Goal: Task Accomplishment & Management: Manage account settings

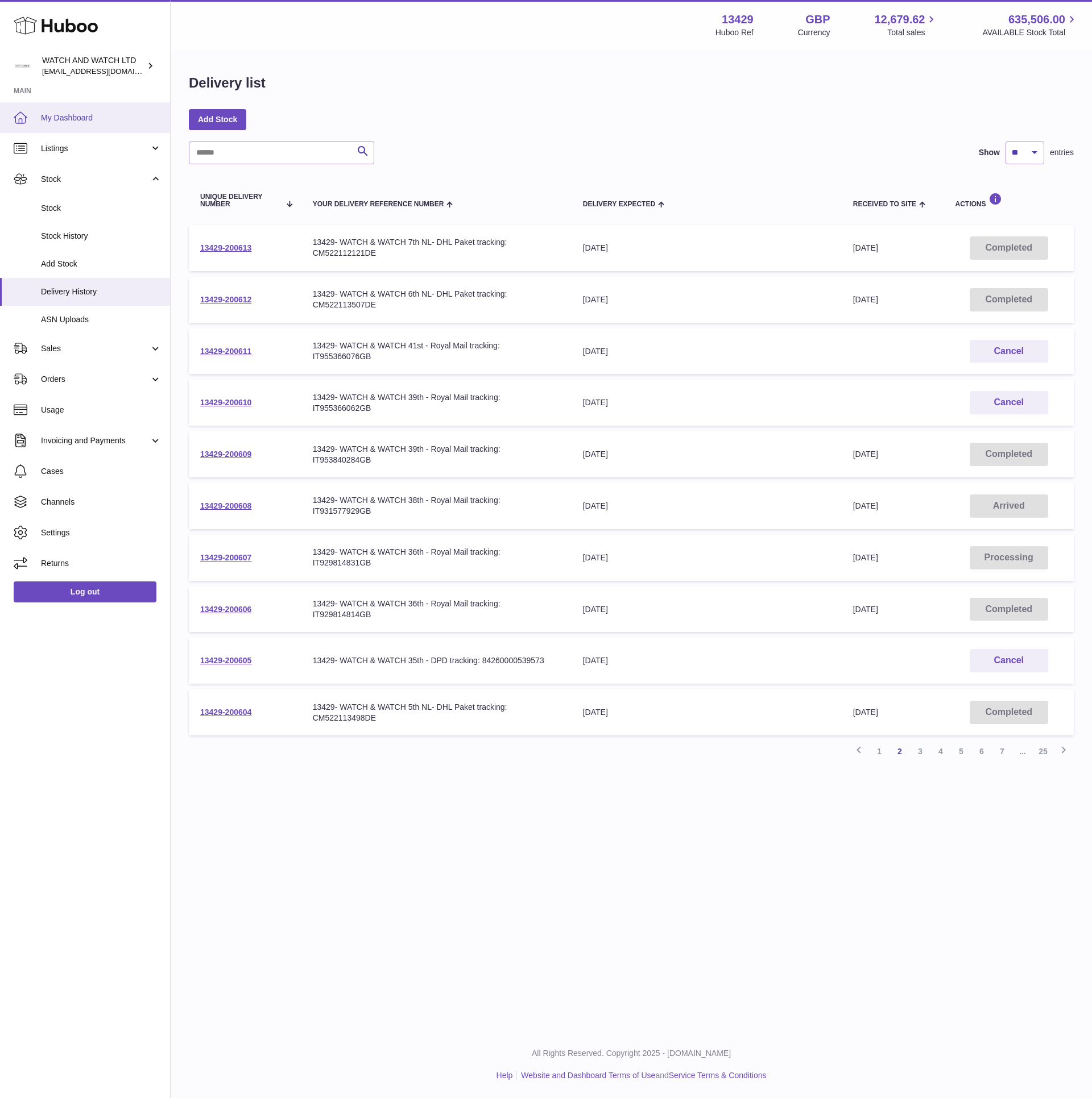
click at [65, 119] on span "My Dashboard" at bounding box center [101, 118] width 120 height 11
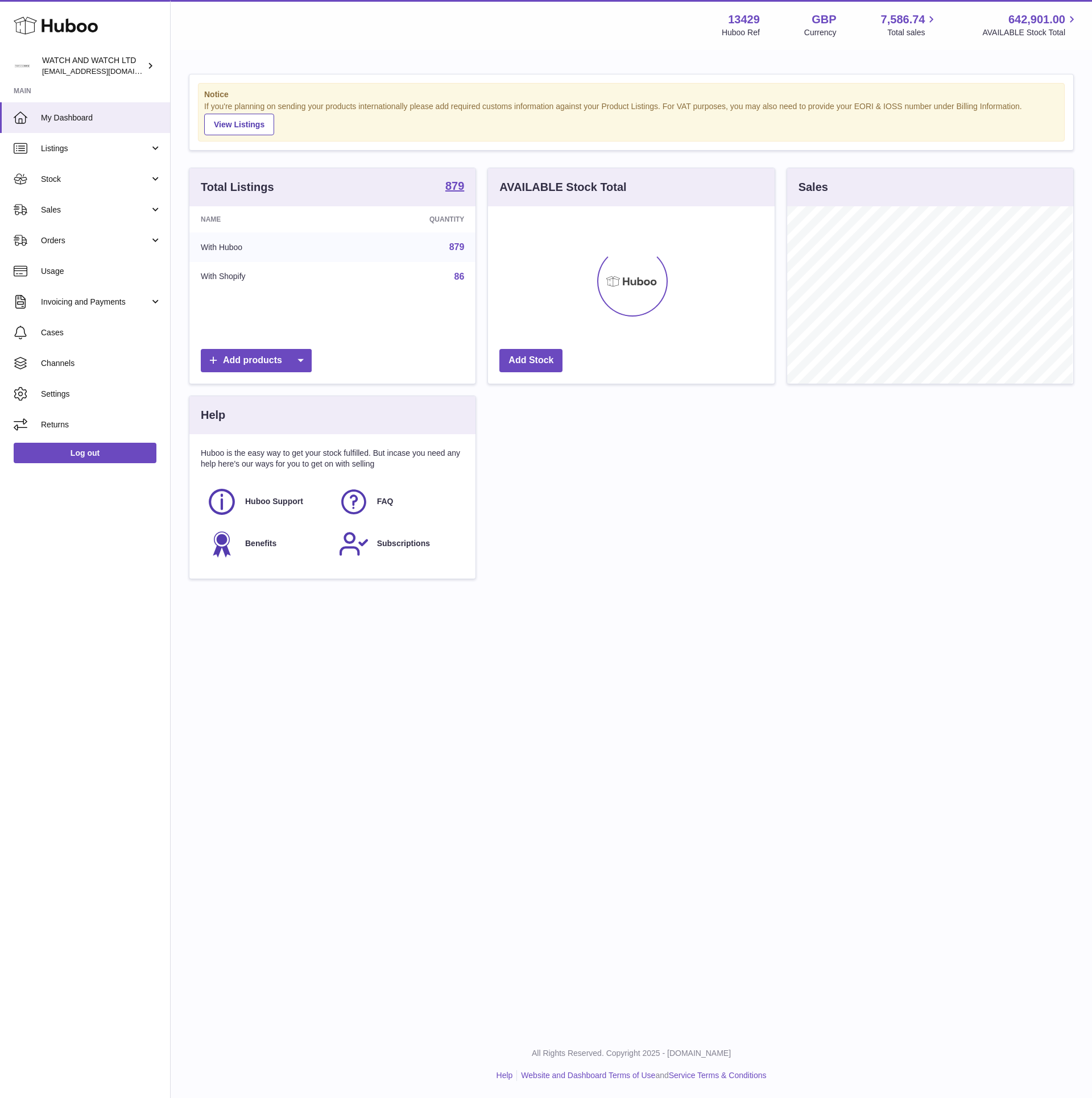
scroll to position [177, 285]
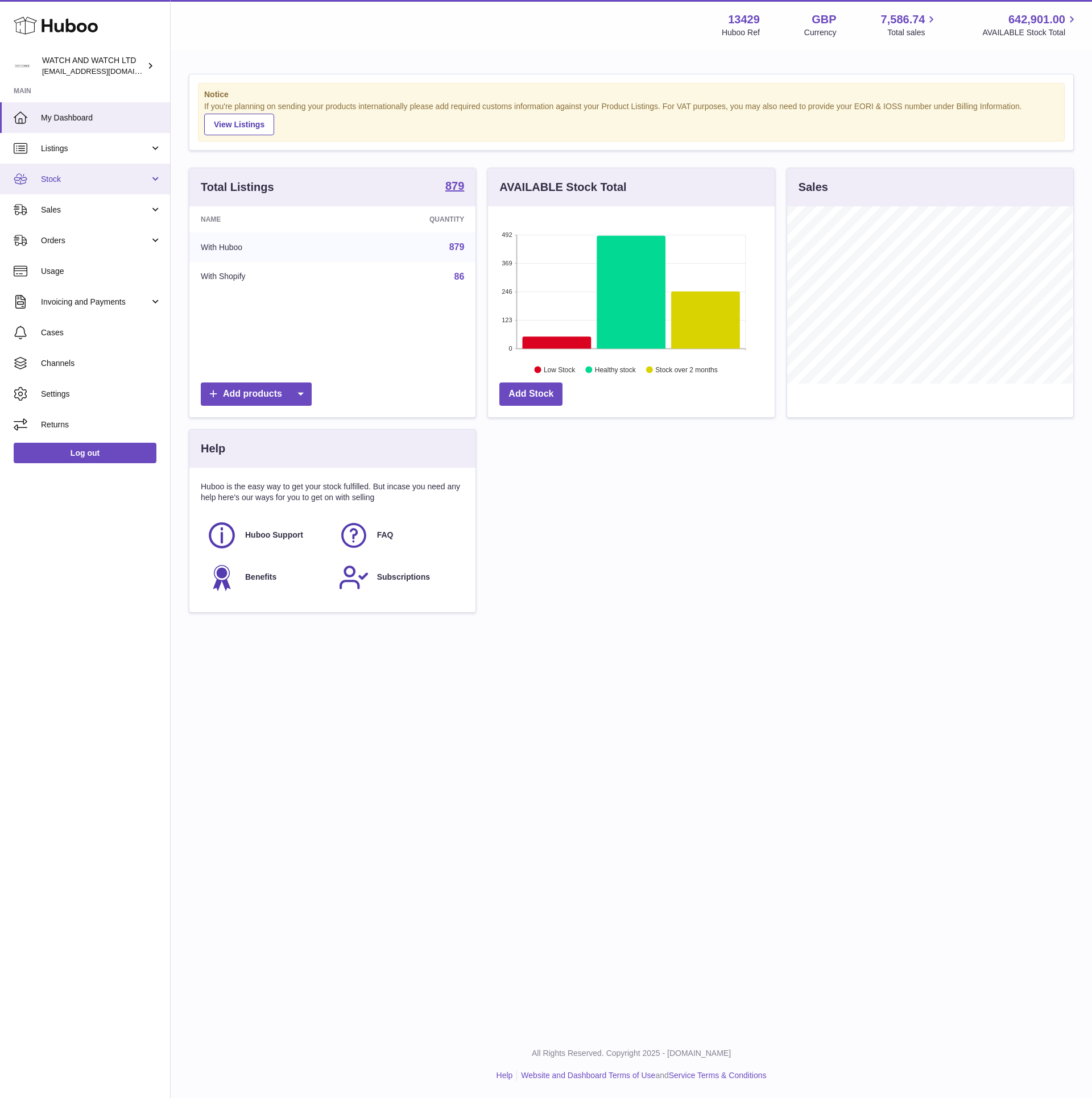
click at [76, 190] on link "Stock" at bounding box center [85, 179] width 170 height 30
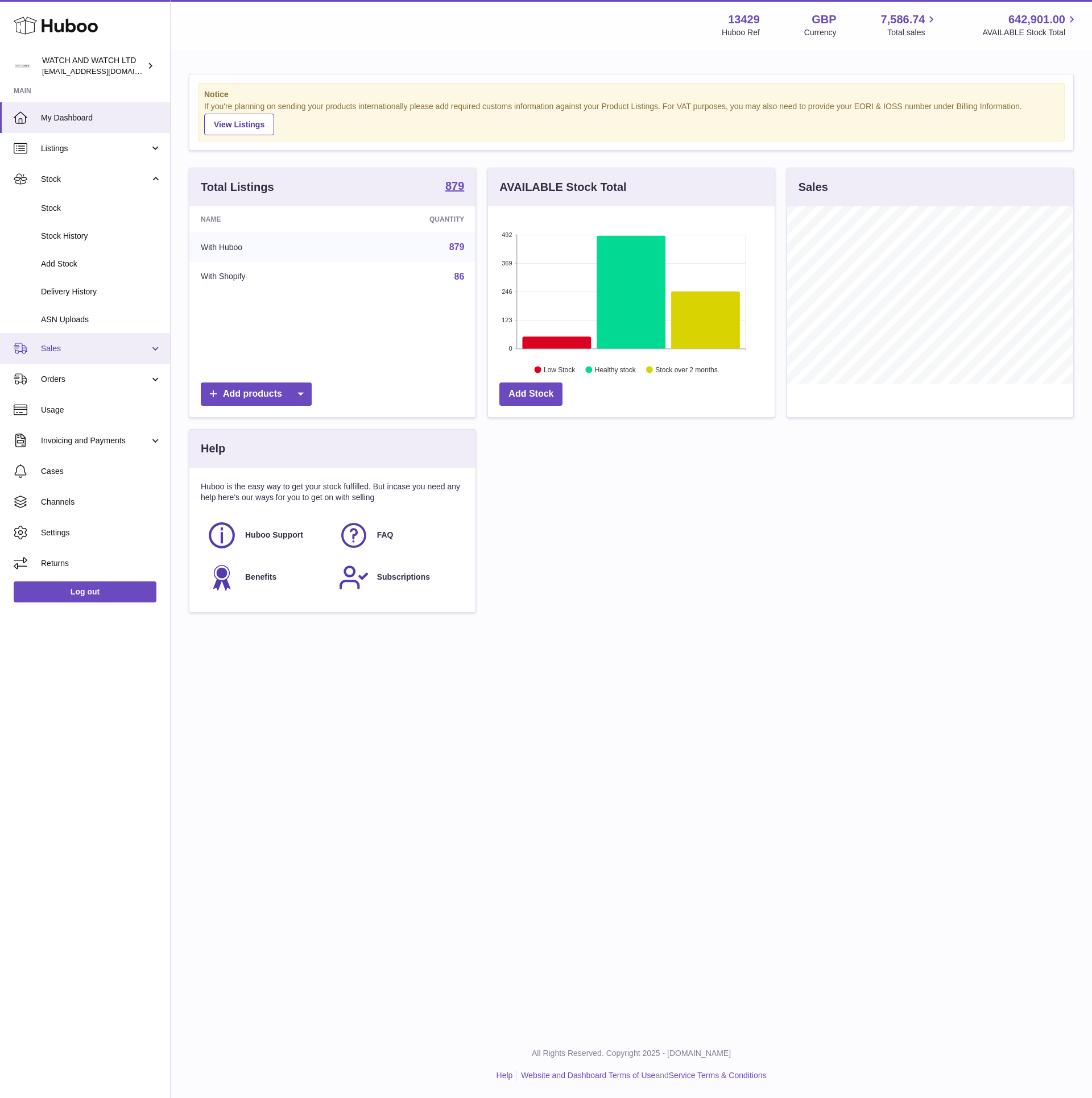
click at [100, 346] on span "Sales" at bounding box center [95, 349] width 109 height 11
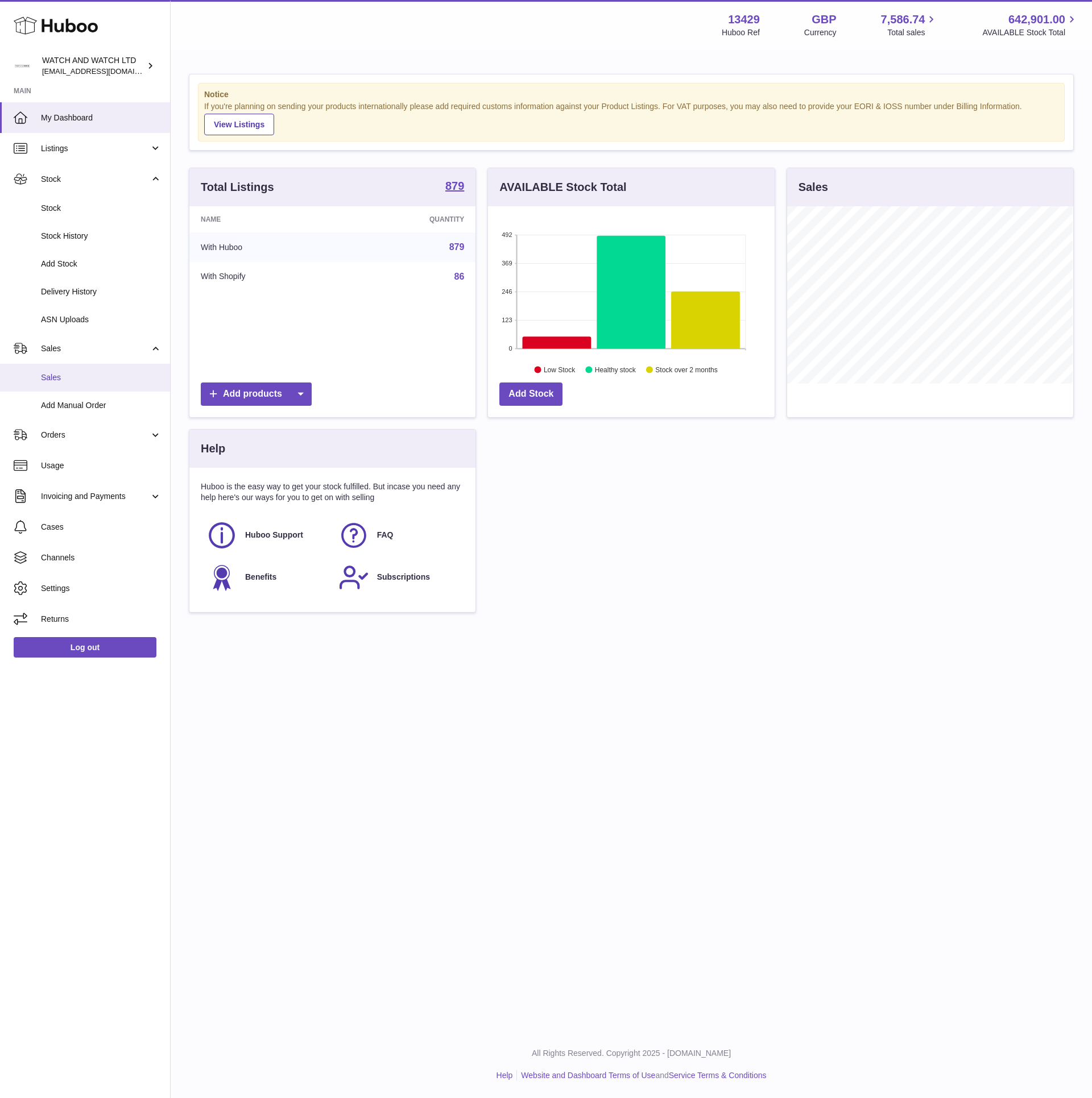
click at [109, 371] on link "Sales" at bounding box center [85, 377] width 170 height 28
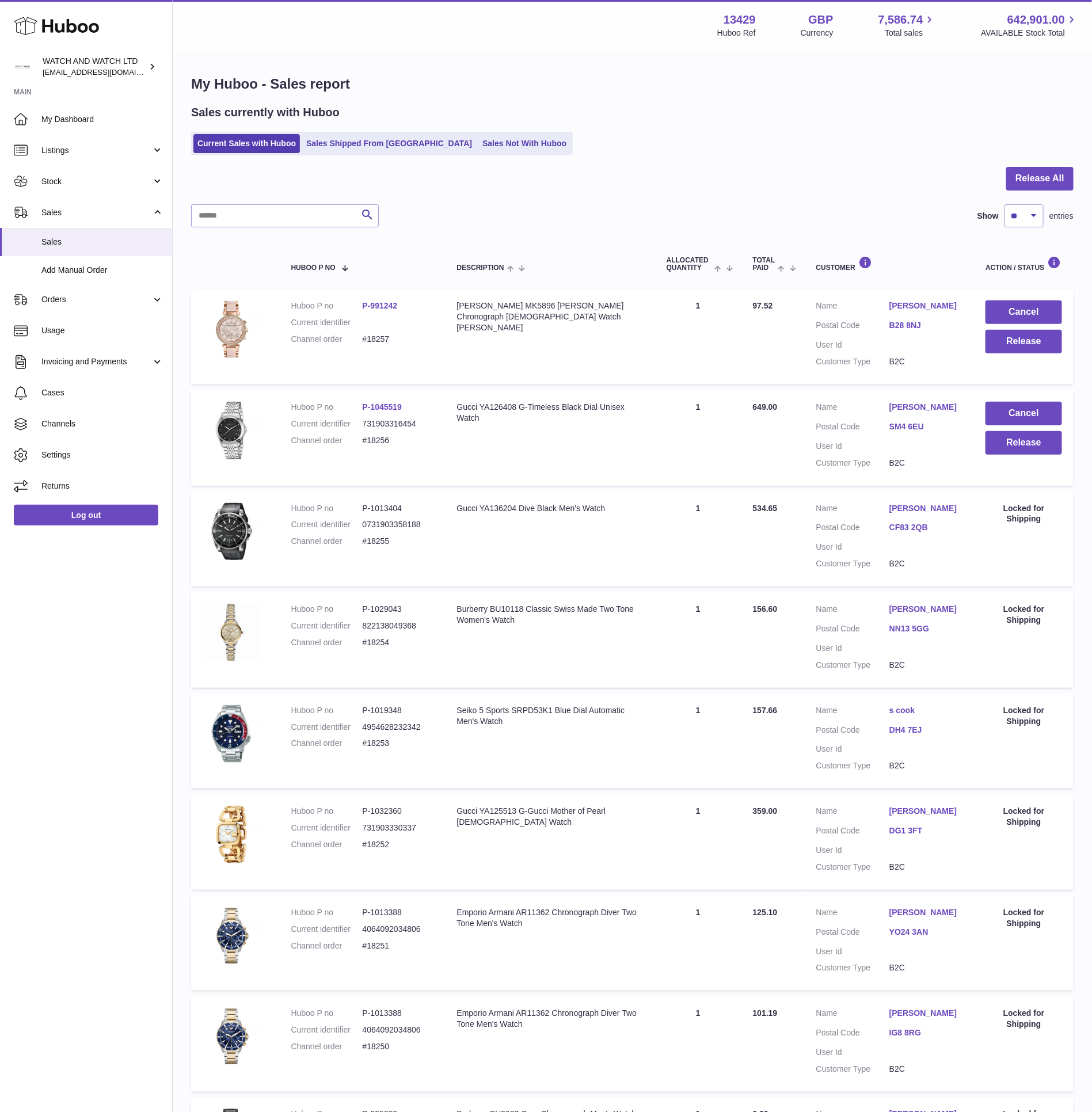
click at [615, 201] on div at bounding box center [632, 185] width 882 height 37
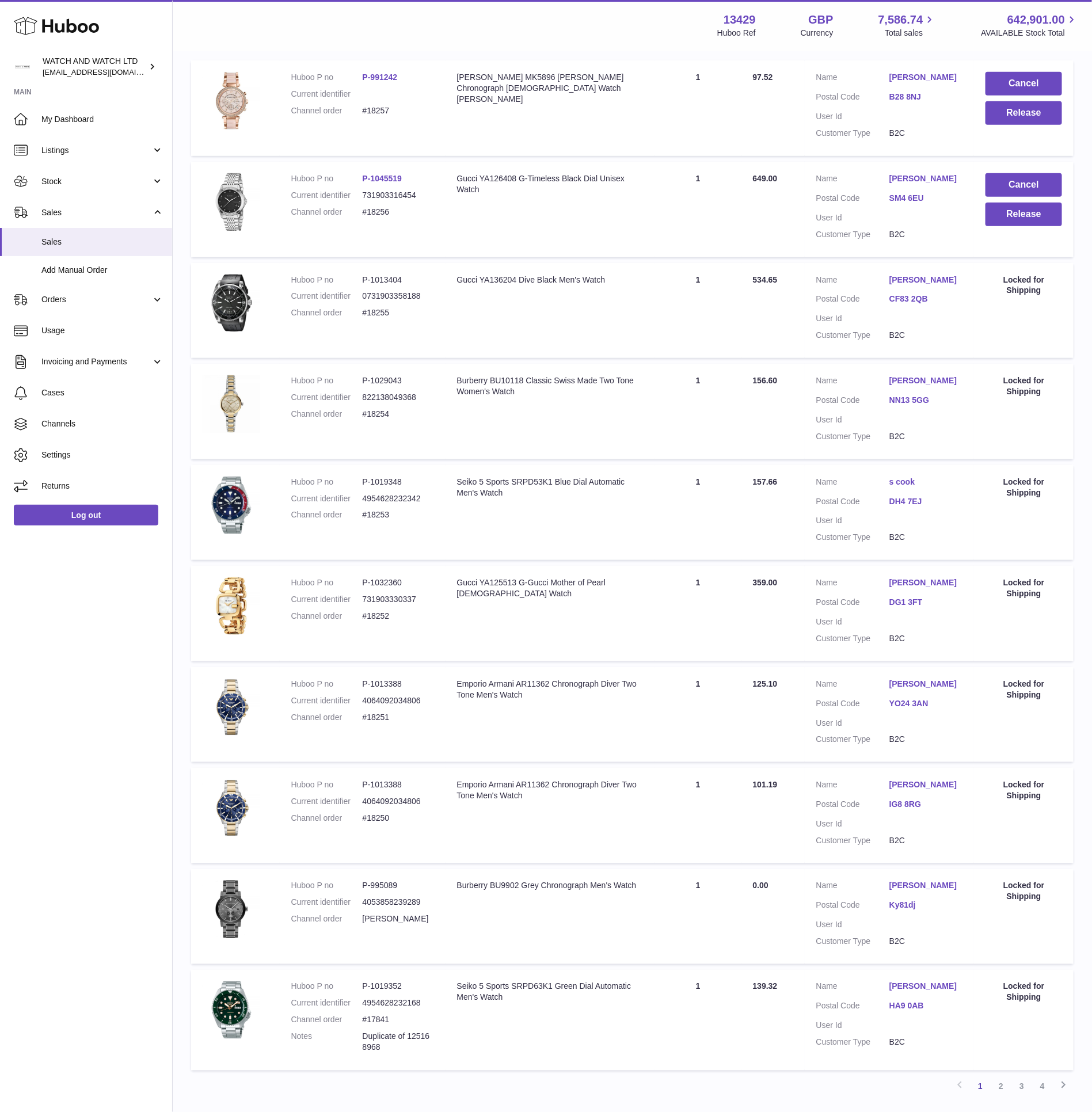
scroll to position [228, 0]
click at [88, 176] on span "Stock" at bounding box center [96, 182] width 110 height 11
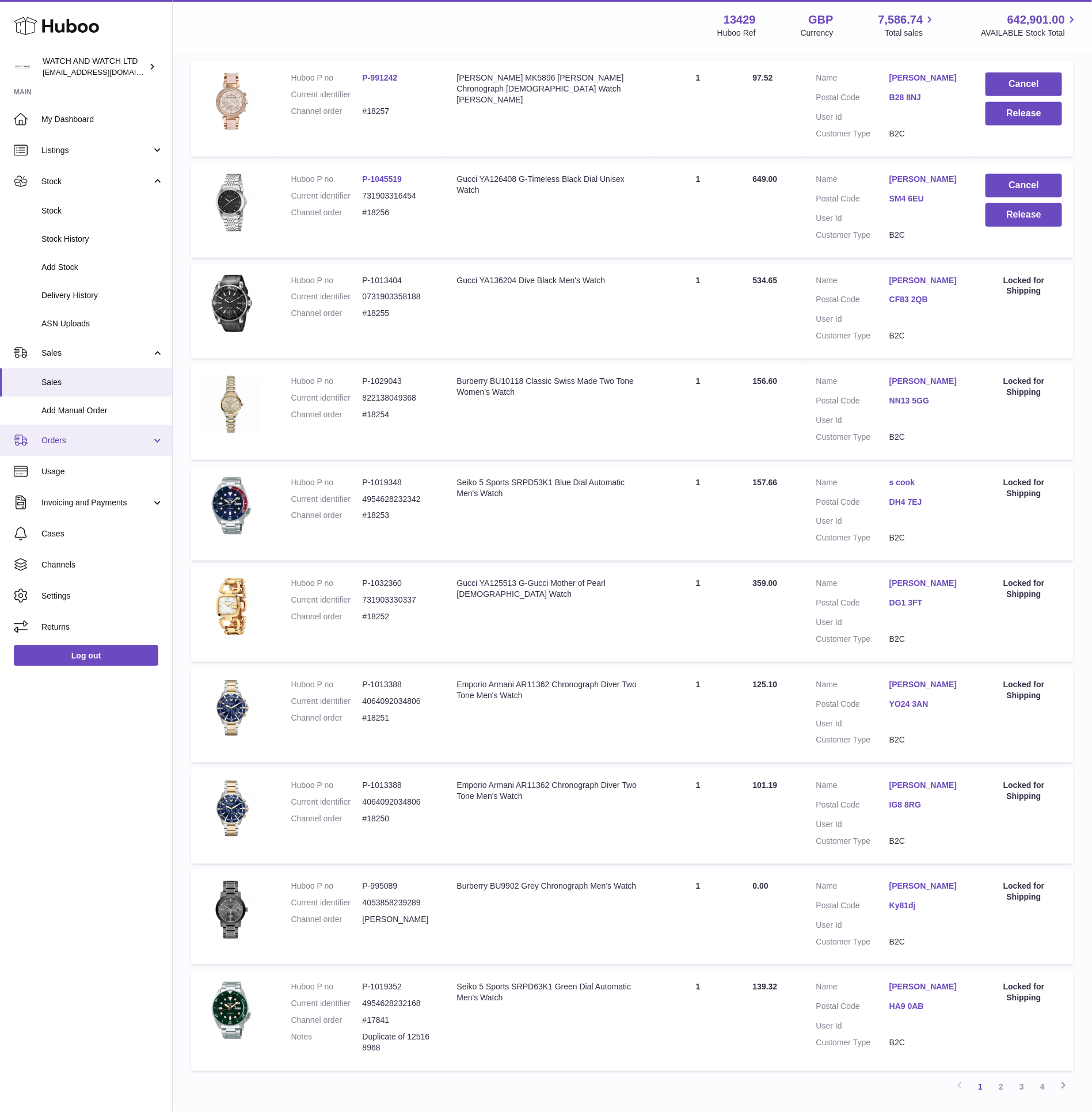
click at [121, 438] on span "Orders" at bounding box center [96, 440] width 110 height 11
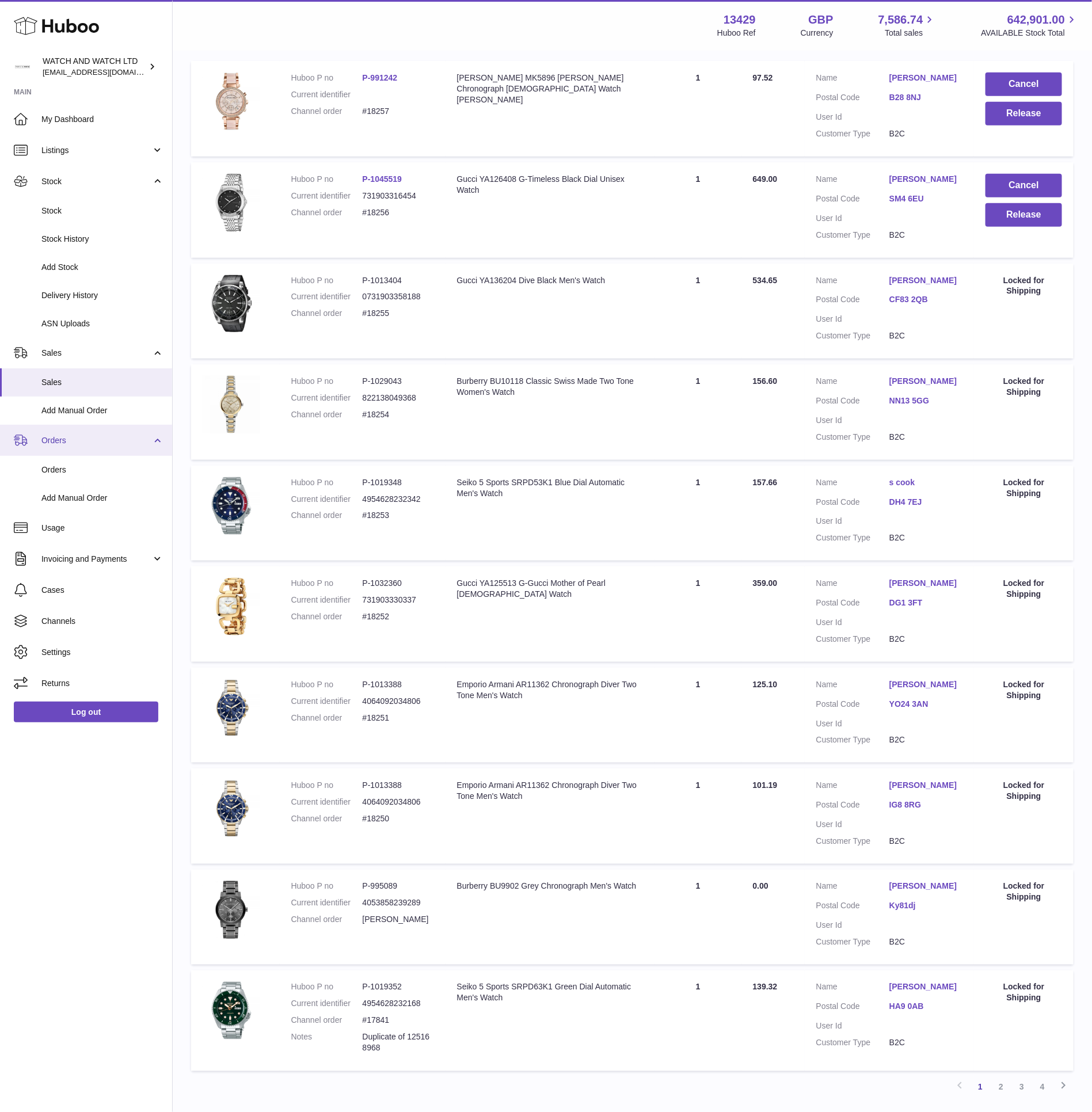
click at [121, 439] on span "Orders" at bounding box center [96, 440] width 110 height 11
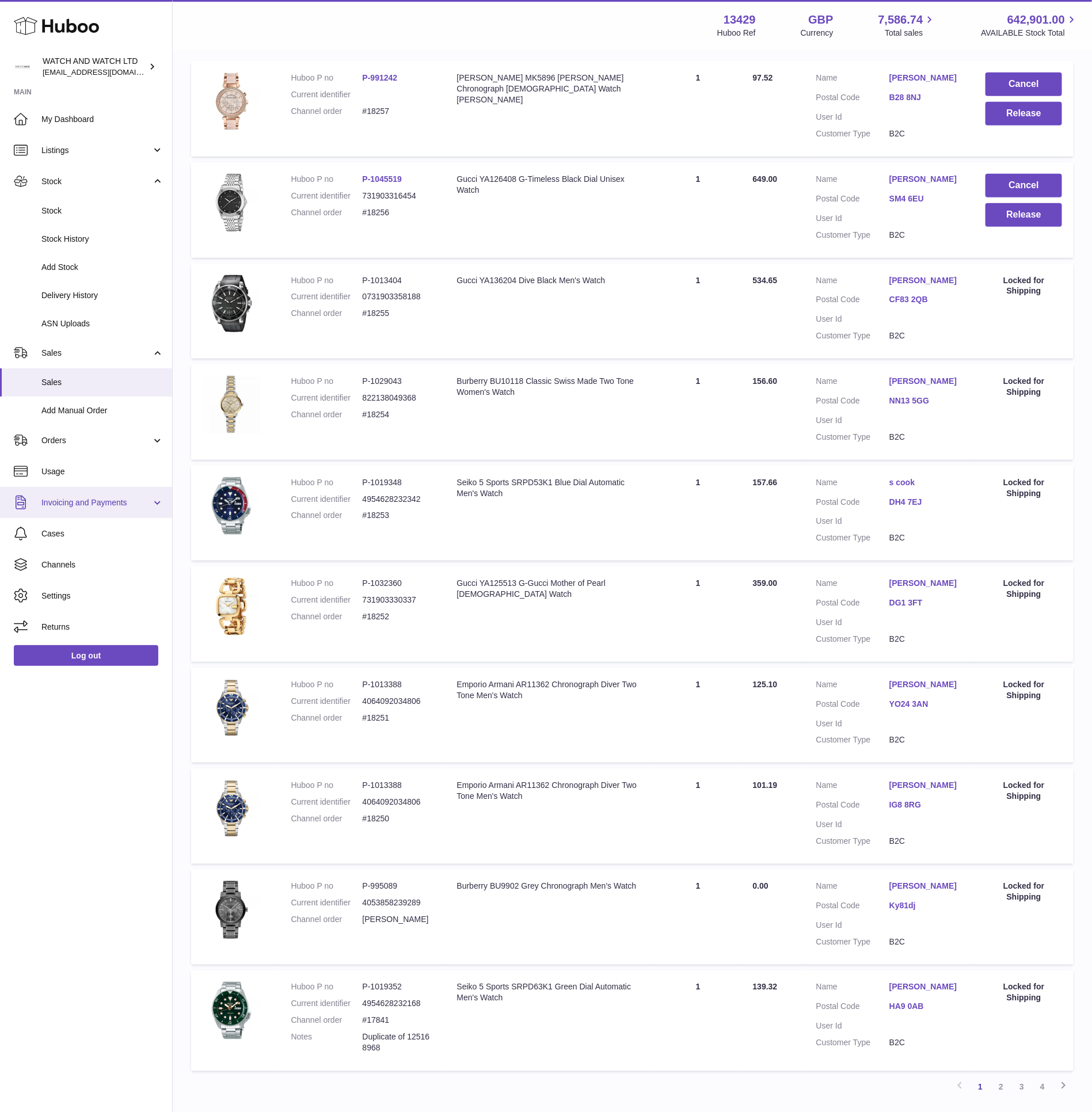
click at [119, 508] on link "Invoicing and Payments" at bounding box center [86, 502] width 172 height 31
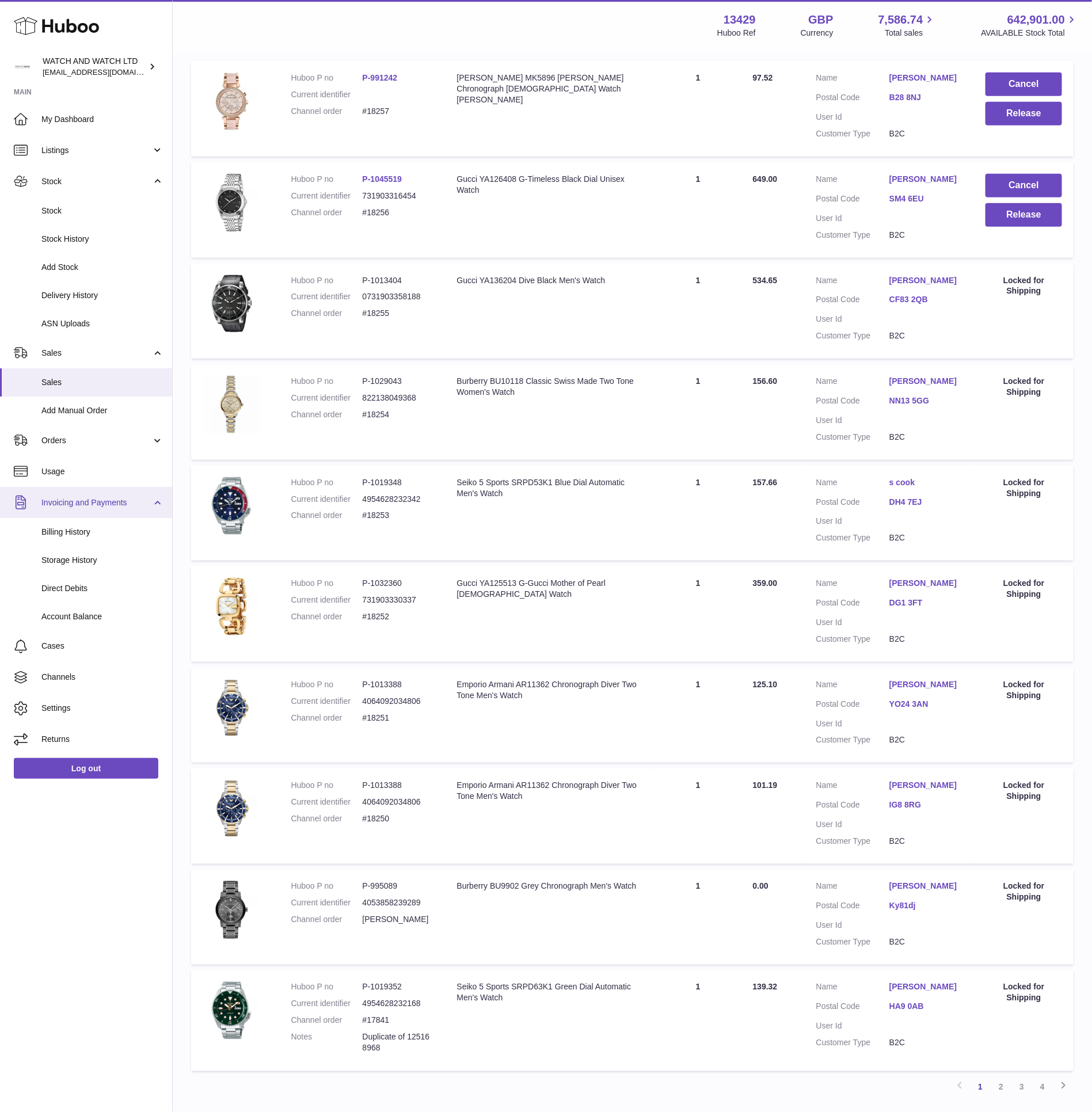
click at [119, 507] on span "Invoicing and Payments" at bounding box center [96, 503] width 110 height 11
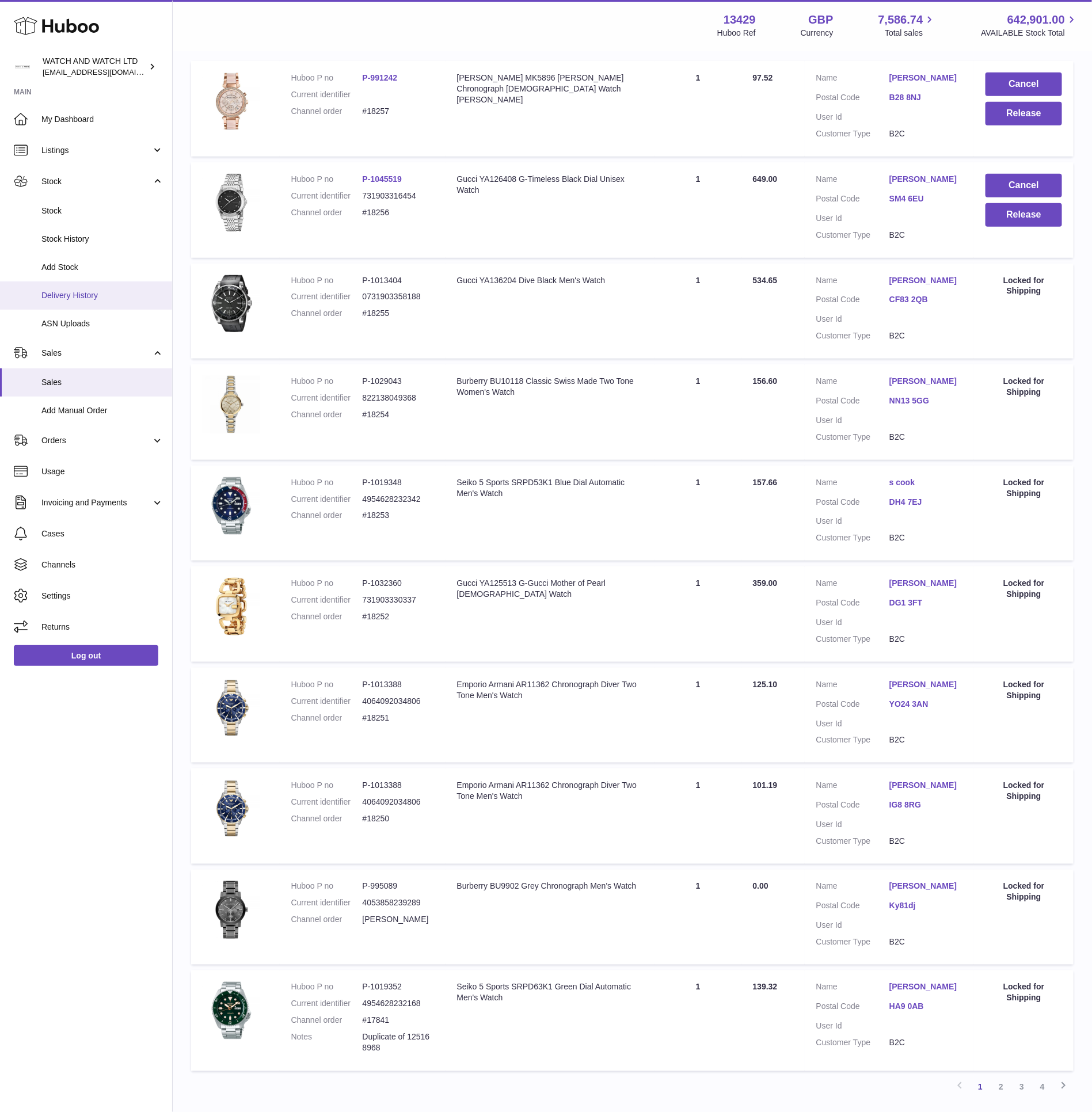
click at [97, 292] on span "Delivery History" at bounding box center [102, 296] width 122 height 11
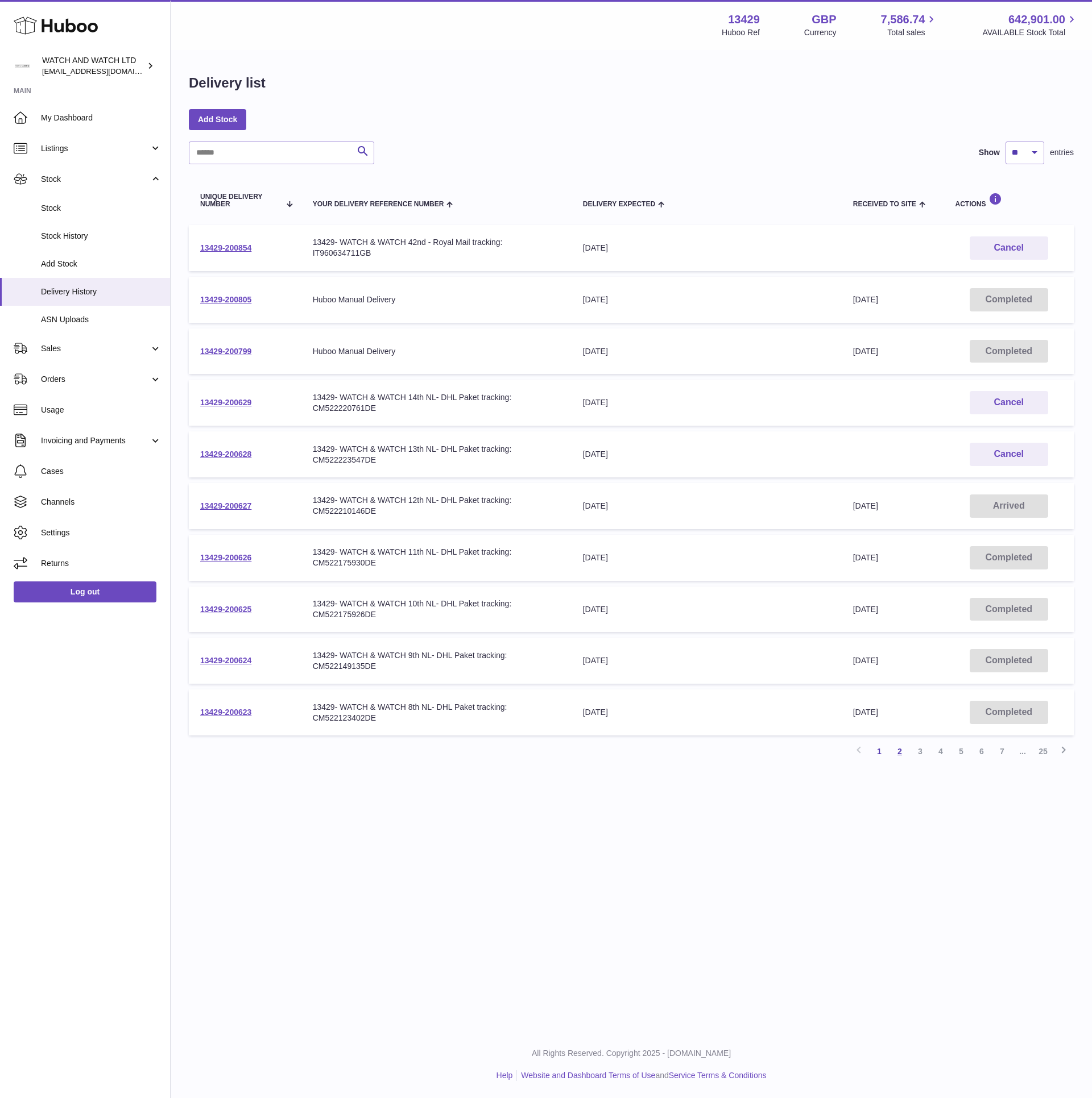
click at [897, 745] on link "2" at bounding box center [900, 752] width 21 height 21
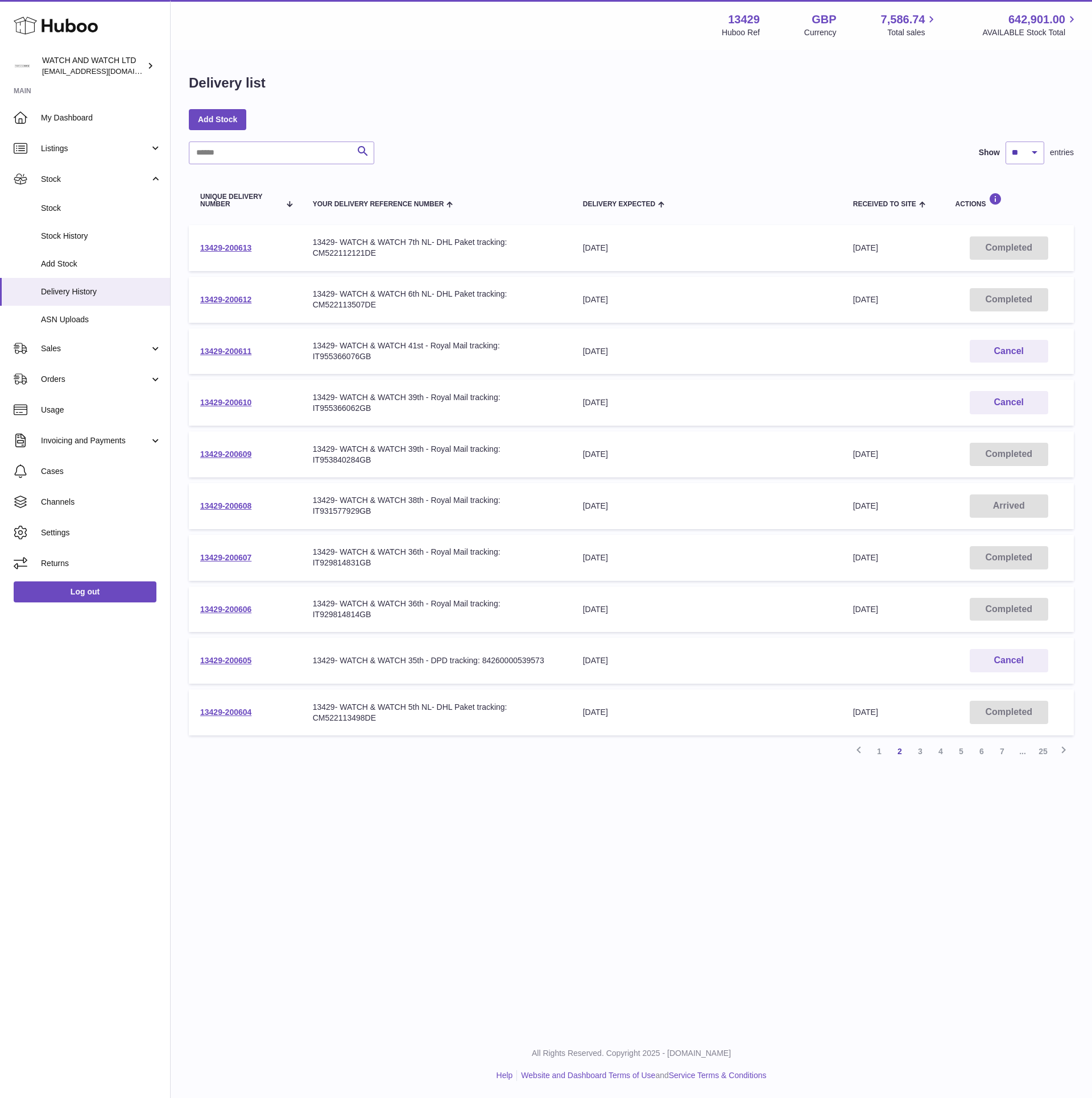
click at [366, 341] on div "13429- WATCH & WATCH 41st - Royal Mail tracking: IT955366076GB" at bounding box center [436, 351] width 247 height 21
click at [353, 359] on div "13429- WATCH & WATCH 41st - Royal Mail tracking: IT955366076GB" at bounding box center [436, 351] width 247 height 21
click at [353, 357] on div "13429- WATCH & WATCH 41st - Royal Mail tracking: IT955366076GB" at bounding box center [436, 351] width 247 height 21
click at [414, 406] on div "13429- WATCH & WATCH 39th - Royal Mail tracking: IT955366062GB" at bounding box center [436, 402] width 247 height 21
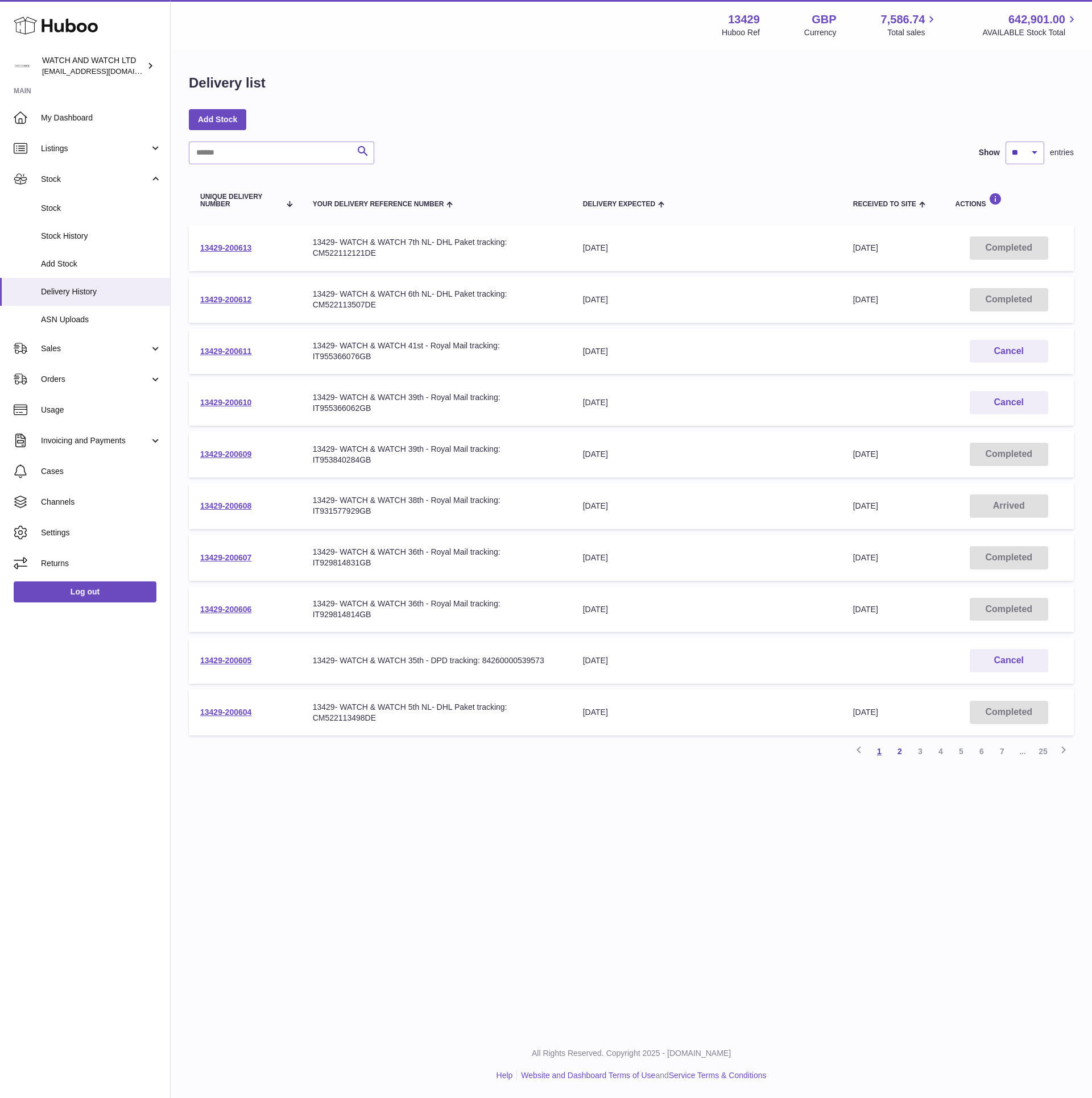
click at [885, 749] on link "1" at bounding box center [879, 752] width 21 height 21
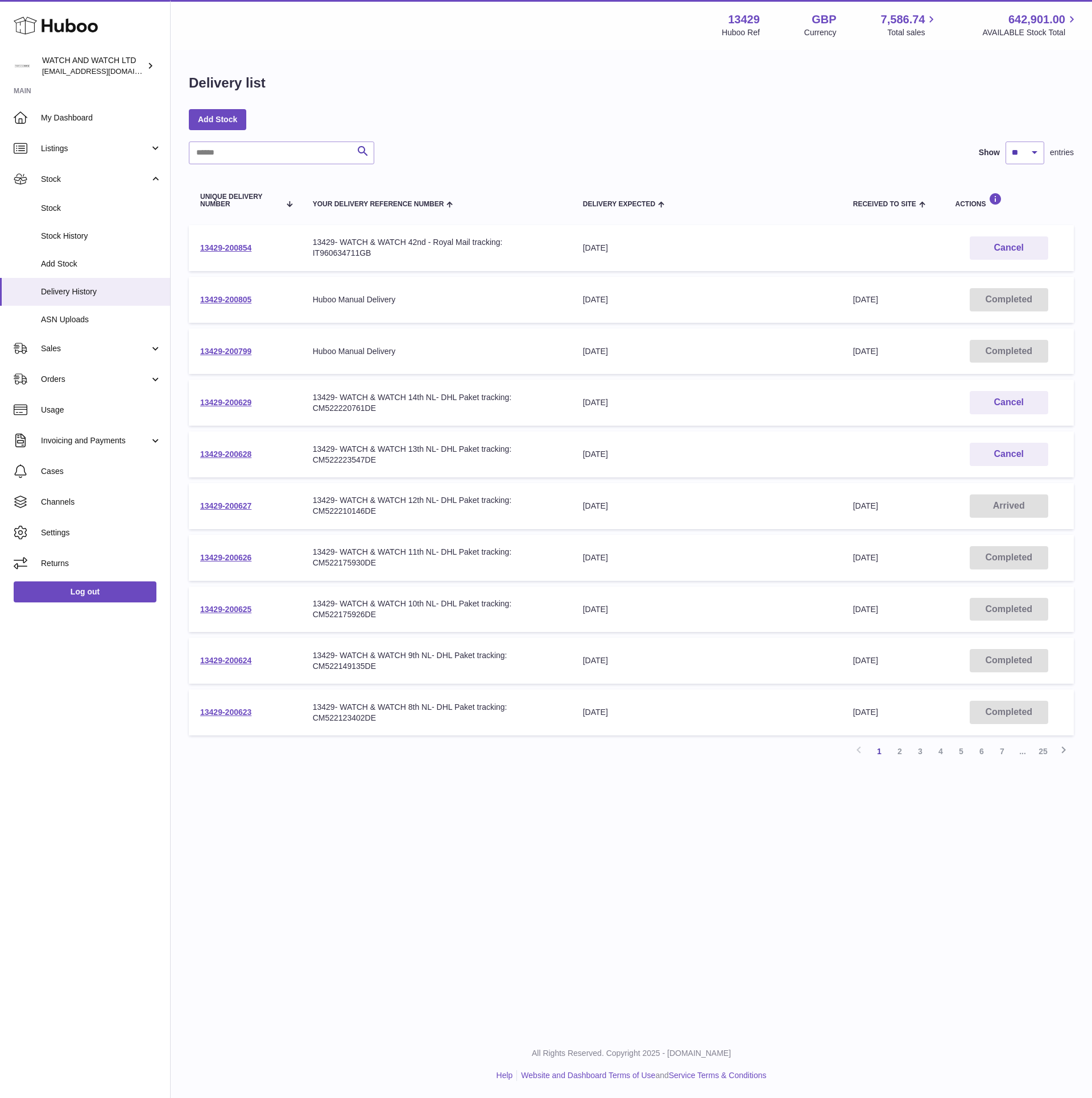
click at [355, 459] on div "13429- WATCH & WATCH 13th NL- DHL Paket tracking: CM522223547DE" at bounding box center [436, 454] width 247 height 21
copy div "CM522223547DE"
click at [350, 401] on div "13429- WATCH & WATCH 14th NL- DHL Paket tracking: CM522220761DE" at bounding box center [436, 402] width 247 height 21
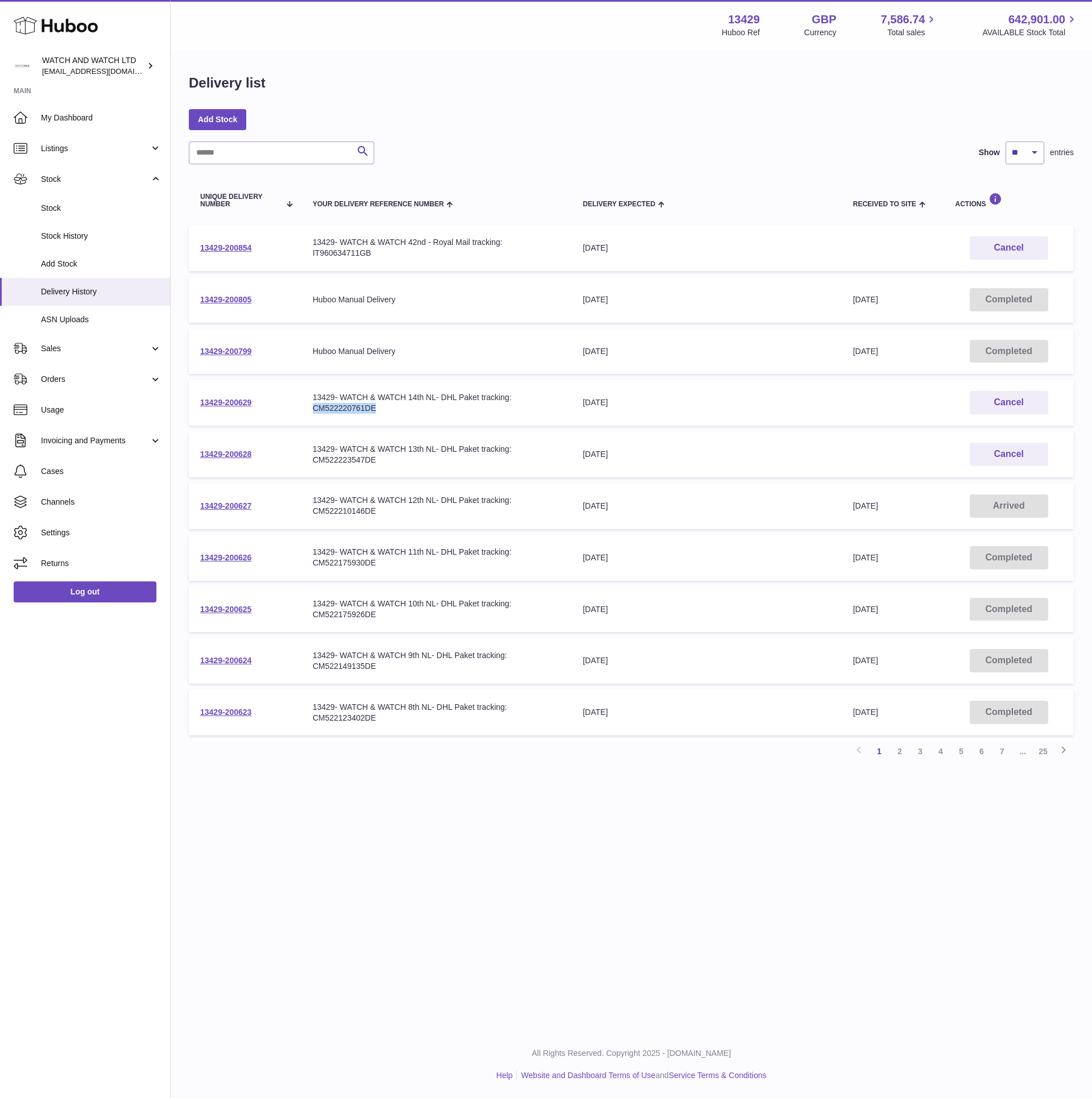
copy div "CM522220761DE"
click at [444, 454] on div "13429- WATCH & WATCH 13th NL- DHL Paket tracking: CM522223547DE" at bounding box center [436, 454] width 247 height 21
click at [890, 769] on div "Delivery list Add Stock Search Show ** ** ** *** entries Unique Delivery Number…" at bounding box center [631, 422] width 921 height 742
click at [484, 70] on div "Delivery list Add Stock Search Show ** ** ** *** entries Unique Delivery Number…" at bounding box center [631, 422] width 921 height 742
click at [114, 64] on div "WATCH AND WATCH LTD baris@watchandwatch.co.uk" at bounding box center [93, 65] width 102 height 21
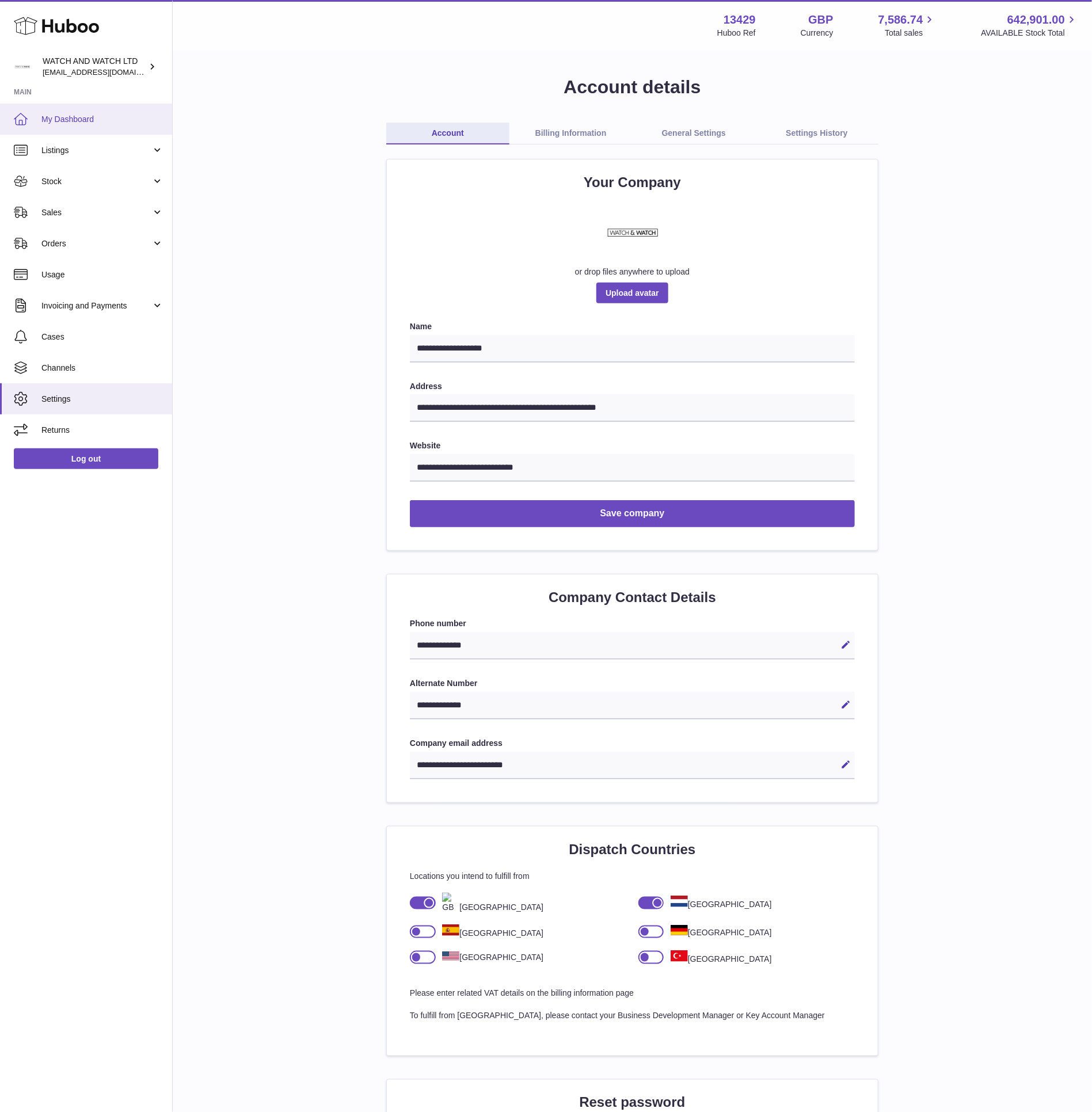
click at [101, 109] on link "My Dashboard" at bounding box center [86, 119] width 172 height 31
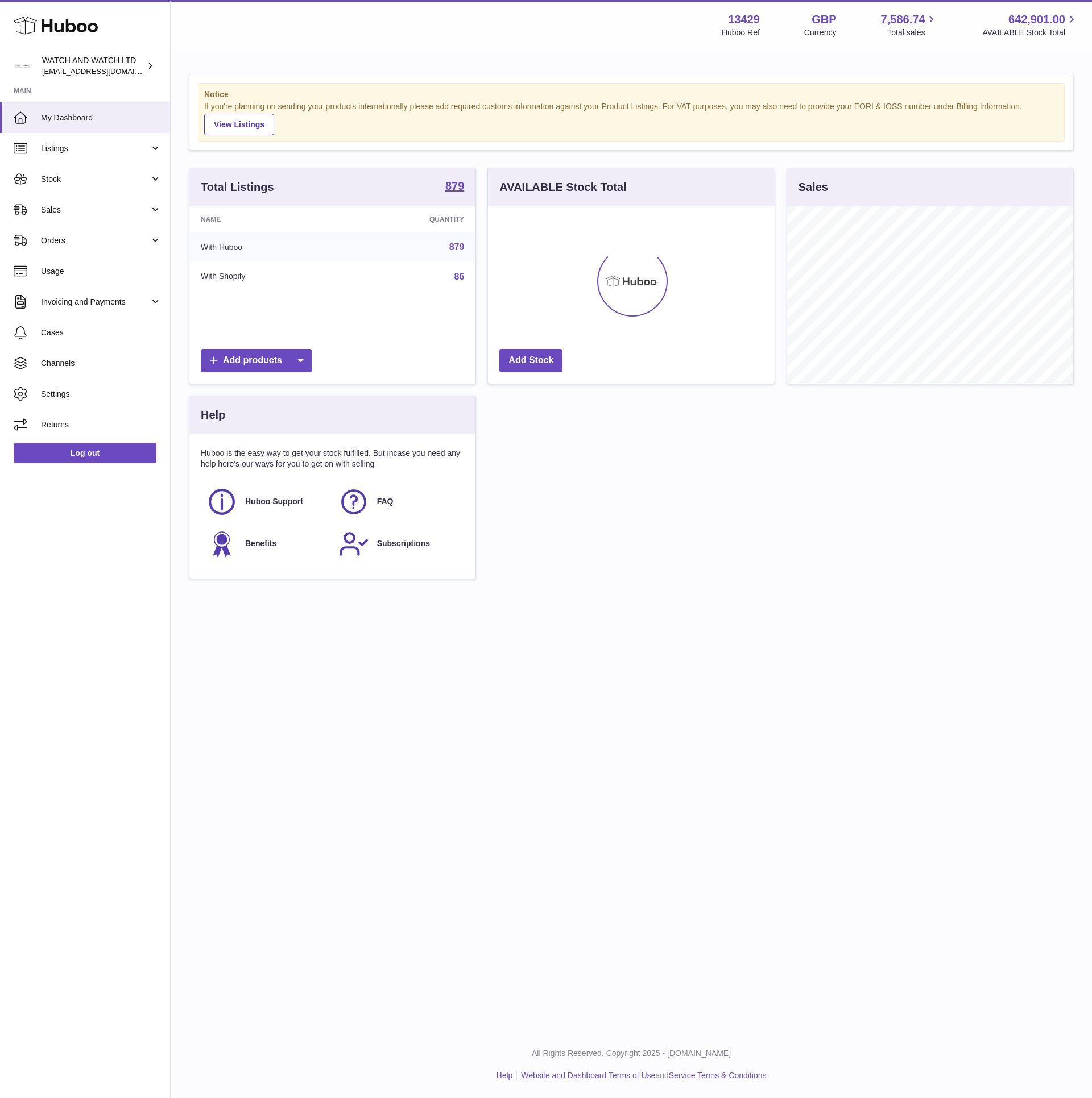
scroll to position [177, 285]
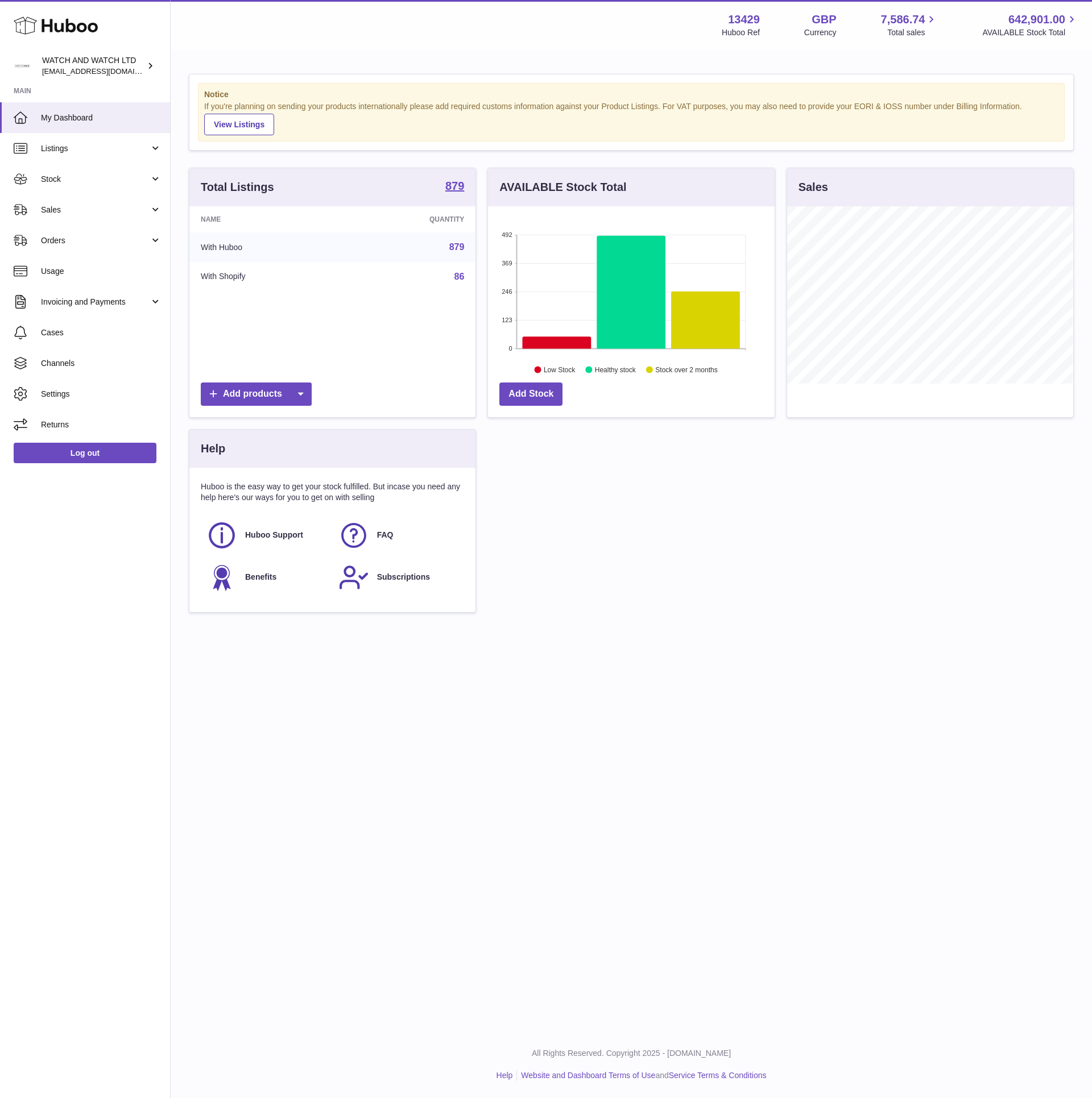
click at [781, 261] on div "Sales" at bounding box center [930, 298] width 298 height 261
click at [777, 258] on div "AVAILABLE Stock Total 492 369 246 123 0 Stock over 2 months 248 Low Stock Healt…" at bounding box center [630, 298] width 298 height 261
click at [119, 214] on span "Sales" at bounding box center [95, 210] width 109 height 11
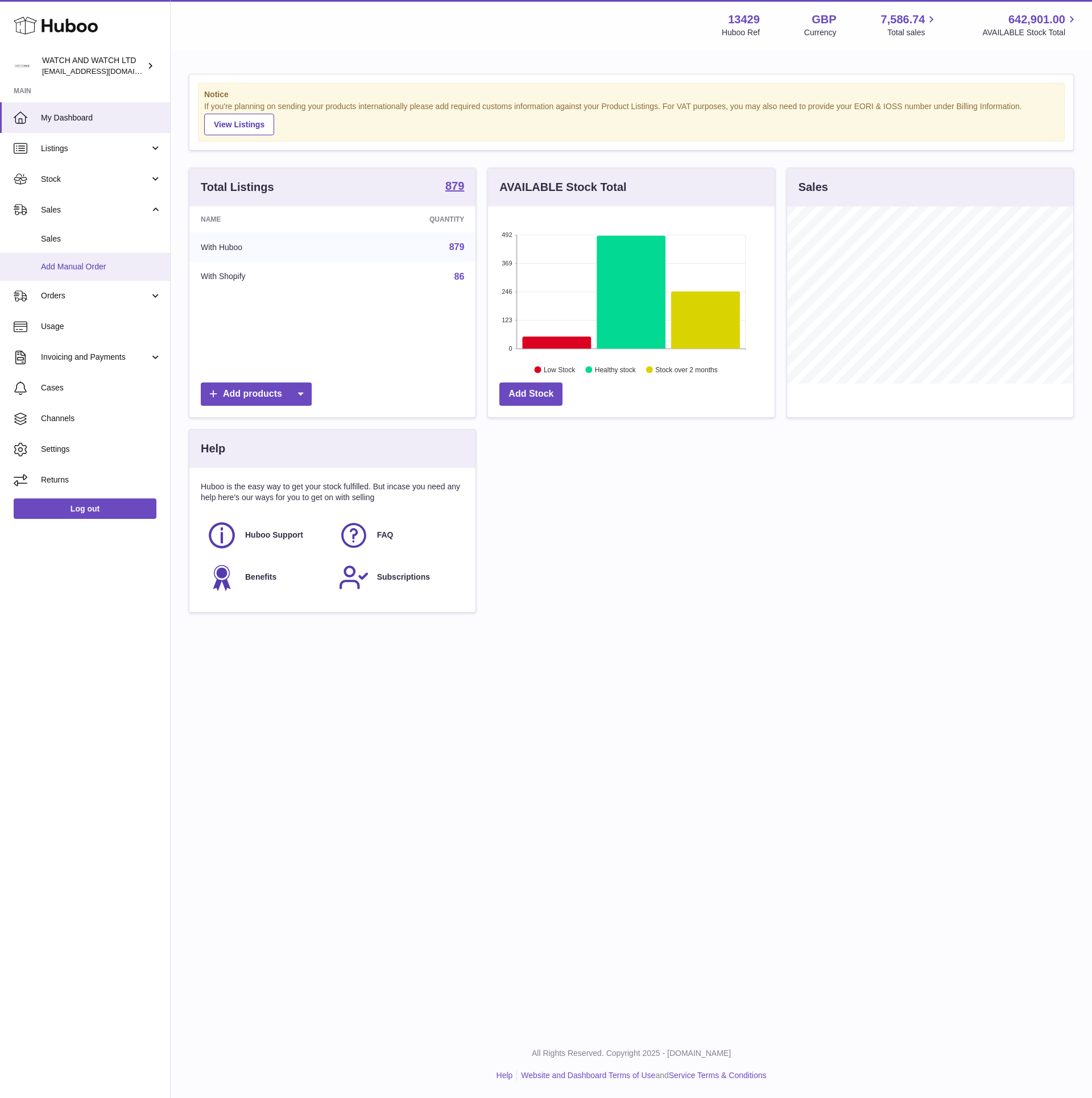
click at [99, 267] on span "Add Manual Order" at bounding box center [101, 267] width 120 height 11
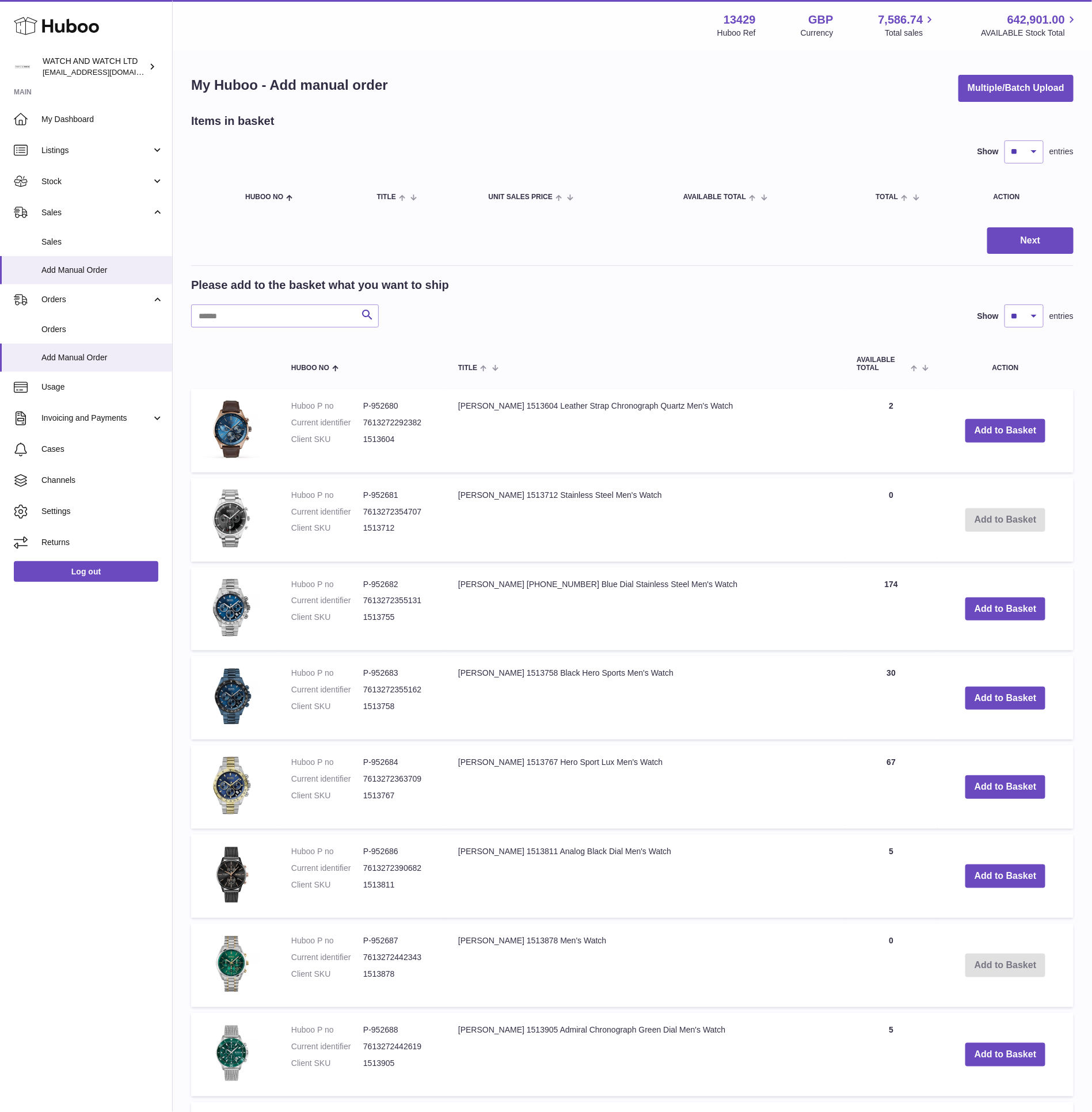
click at [95, 249] on link "Sales" at bounding box center [86, 242] width 172 height 28
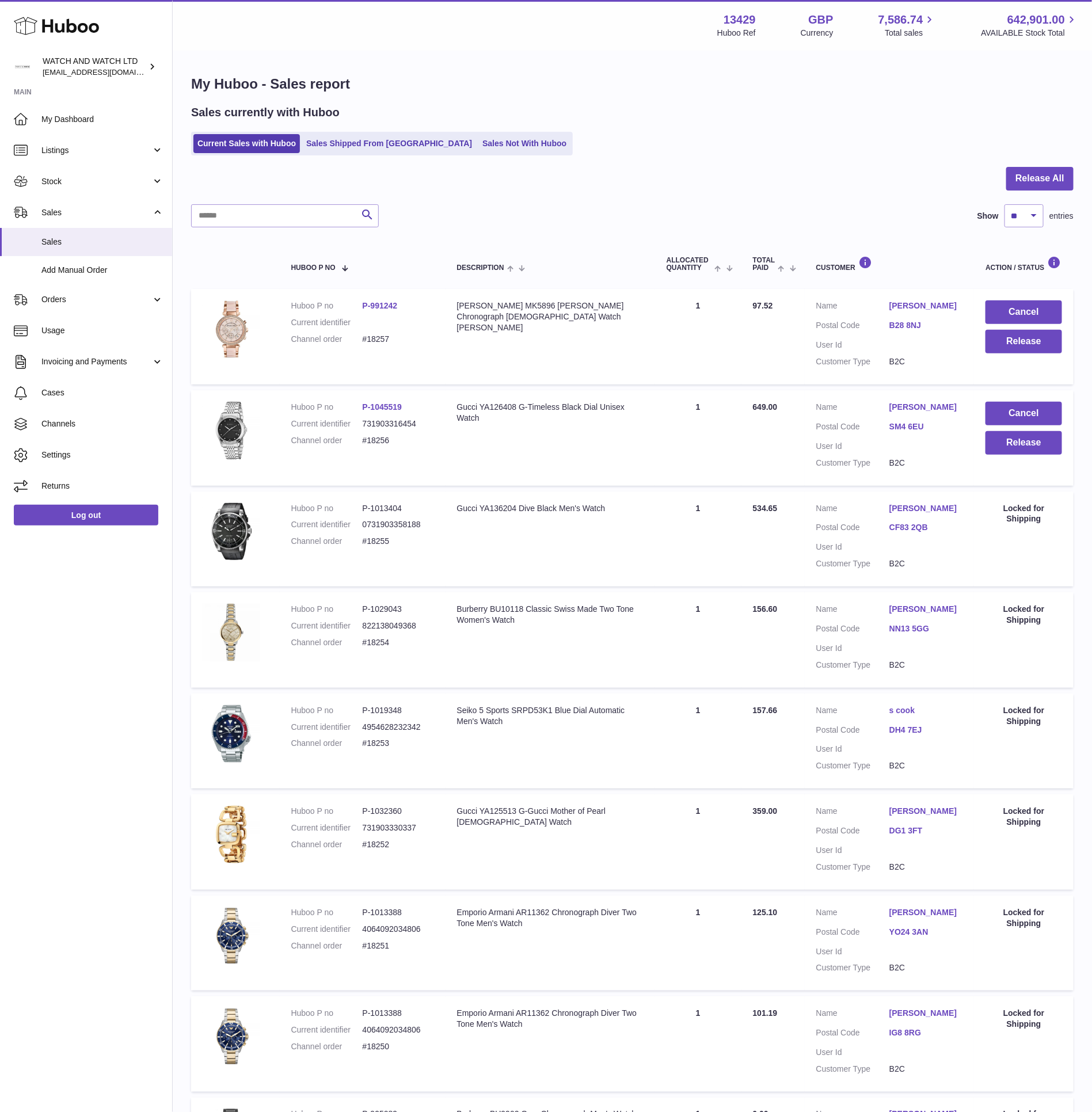
click at [617, 105] on div "Sales currently with Huboo" at bounding box center [632, 113] width 882 height 16
click at [356, 134] on li "Sales Shipped From Huboo" at bounding box center [388, 144] width 174 height 19
click at [355, 138] on link "Sales Shipped From Huboo" at bounding box center [388, 144] width 174 height 19
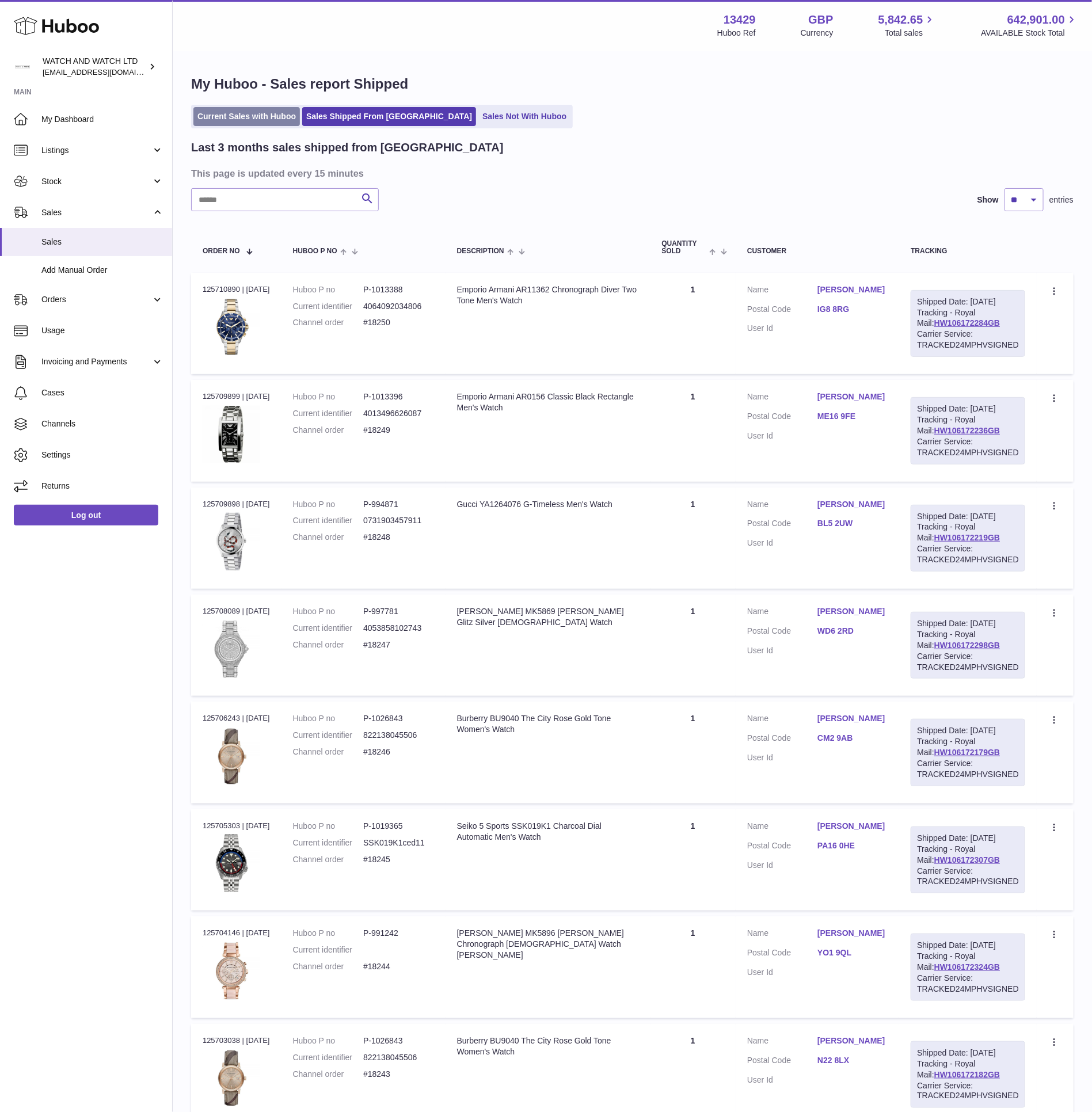
click at [277, 119] on link "Current Sales with Huboo" at bounding box center [246, 116] width 107 height 19
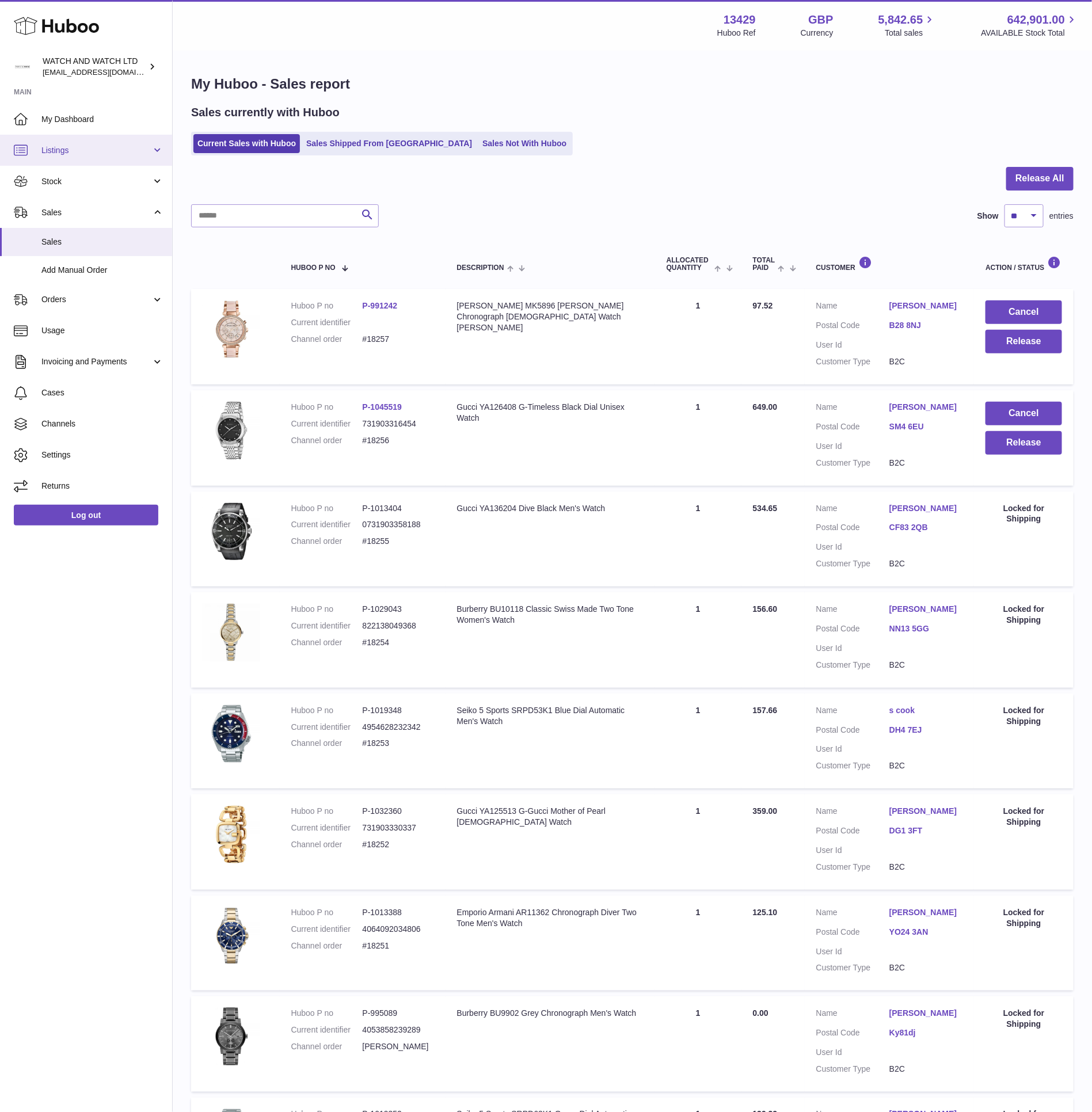
click at [79, 150] on span "Listings" at bounding box center [96, 150] width 110 height 11
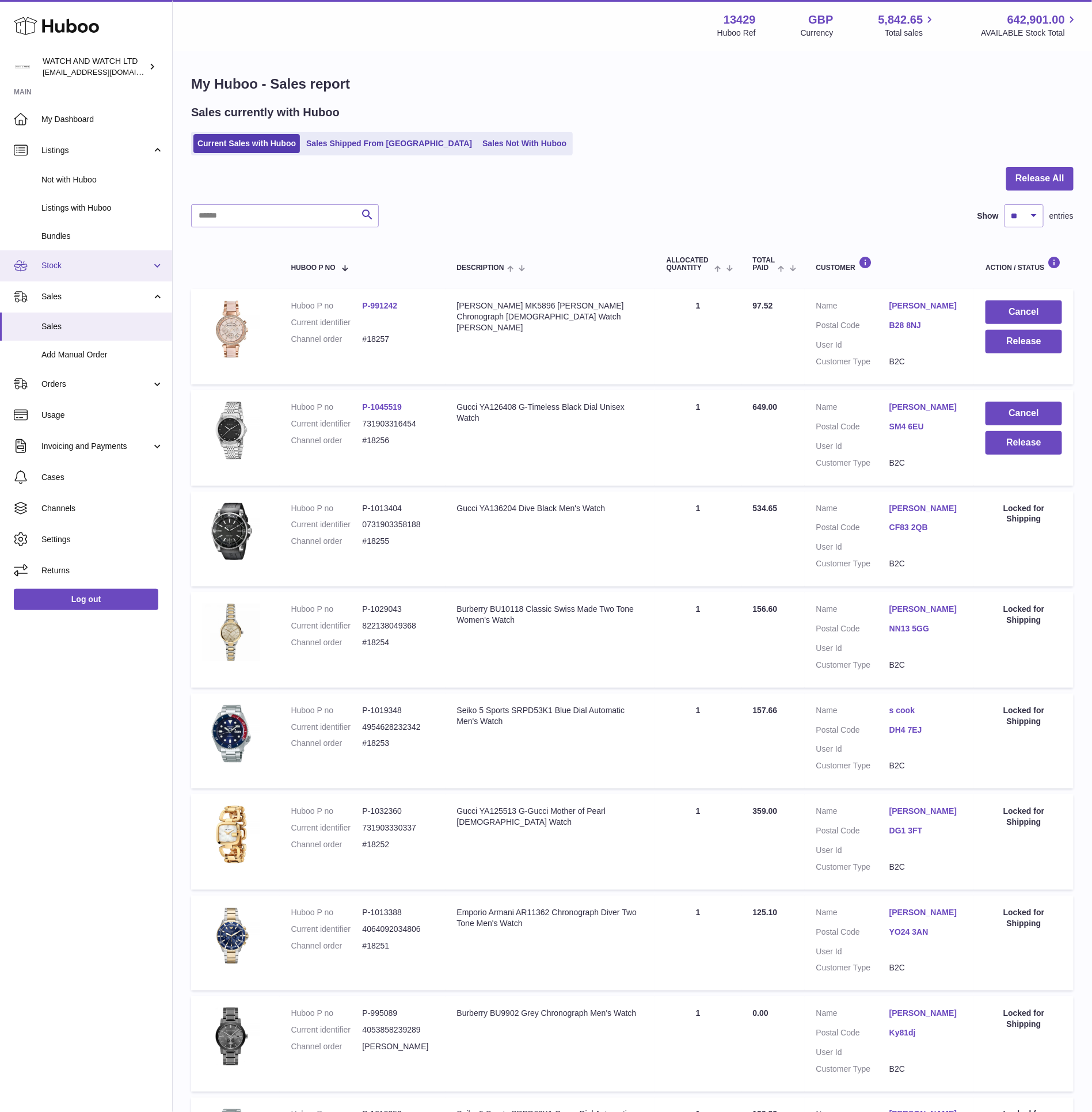
click at [81, 276] on link "Stock" at bounding box center [86, 265] width 172 height 31
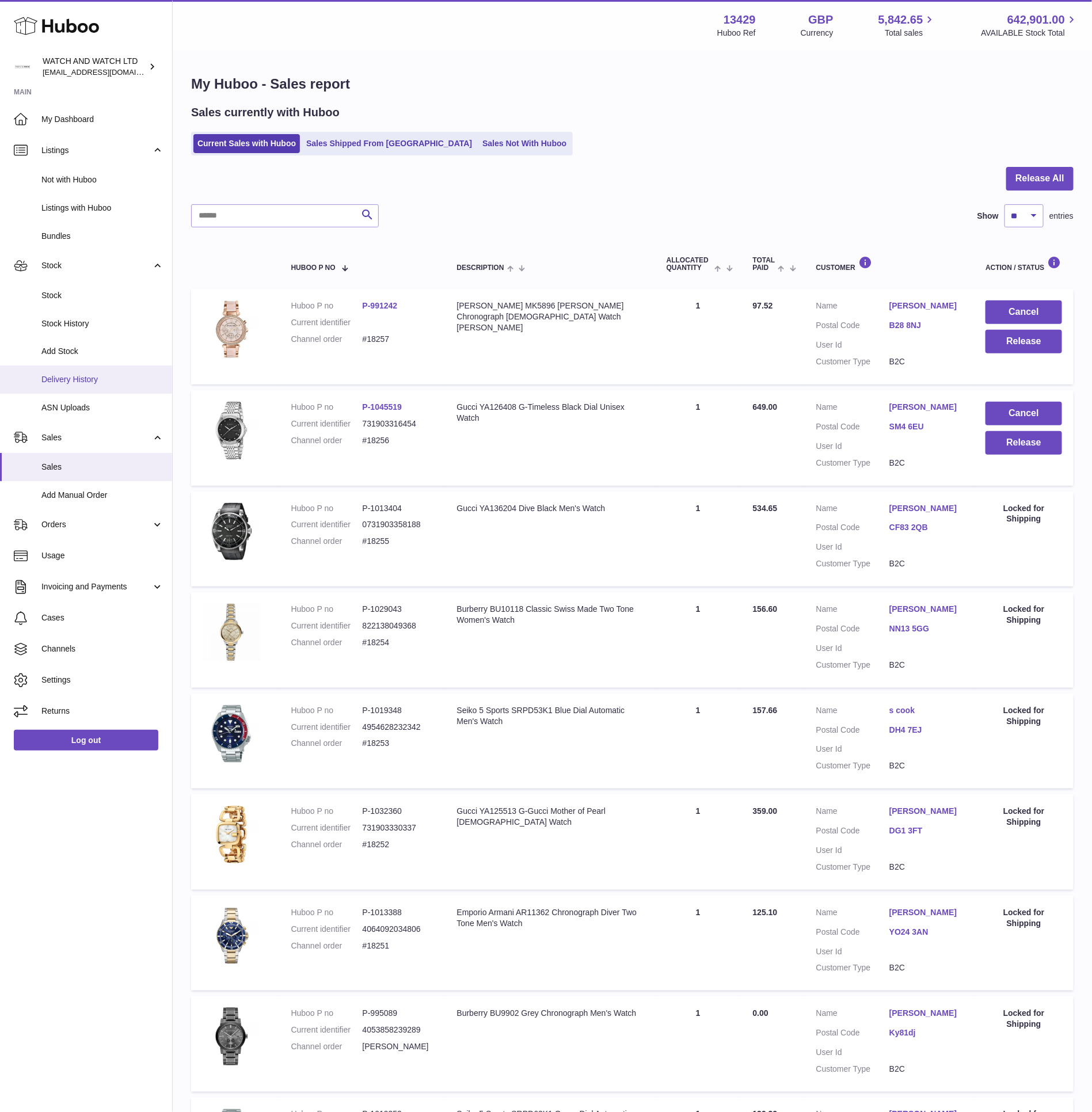
click at [77, 375] on span "Delivery History" at bounding box center [102, 379] width 122 height 11
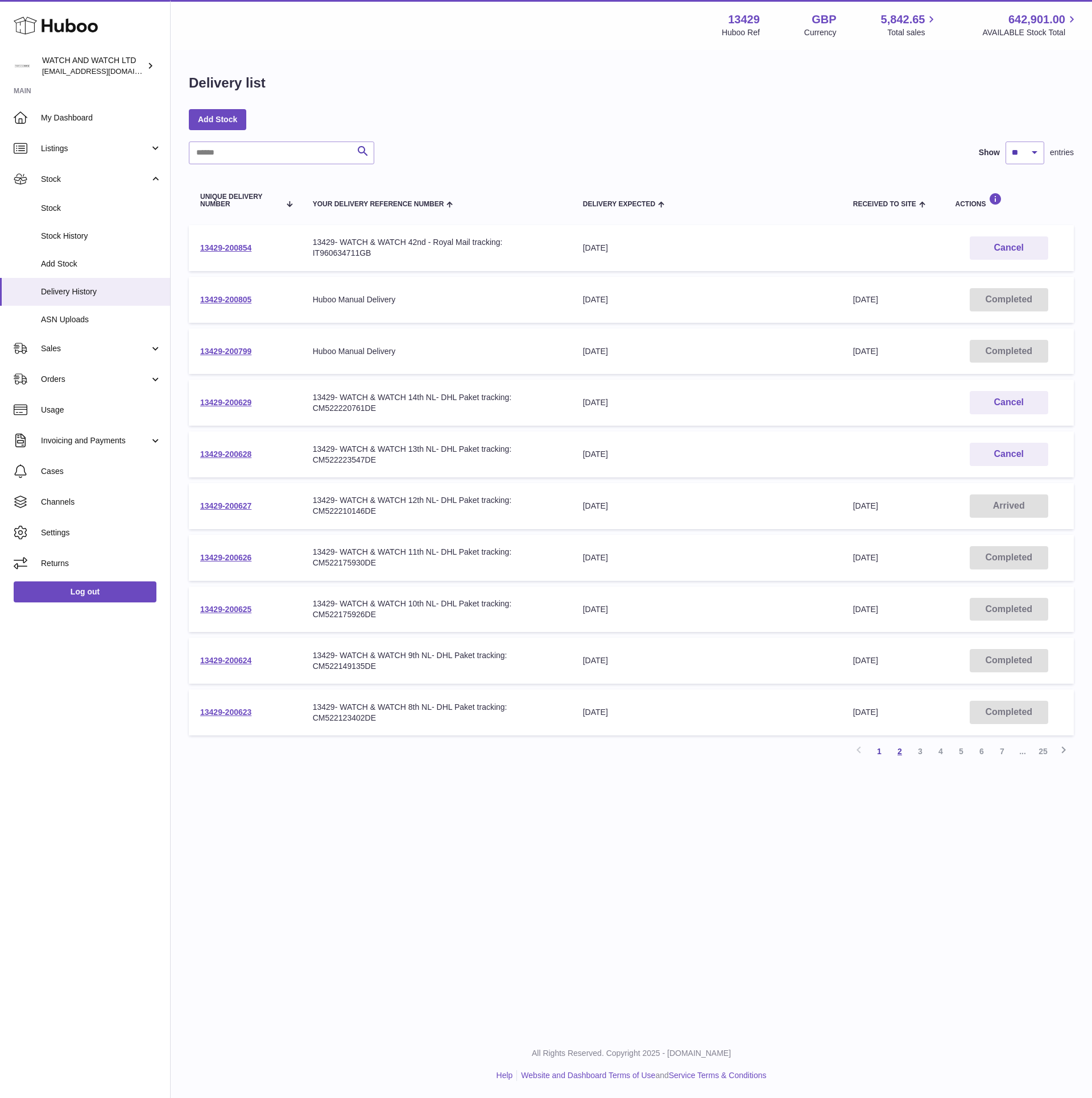
click at [903, 748] on link "2" at bounding box center [900, 752] width 21 height 21
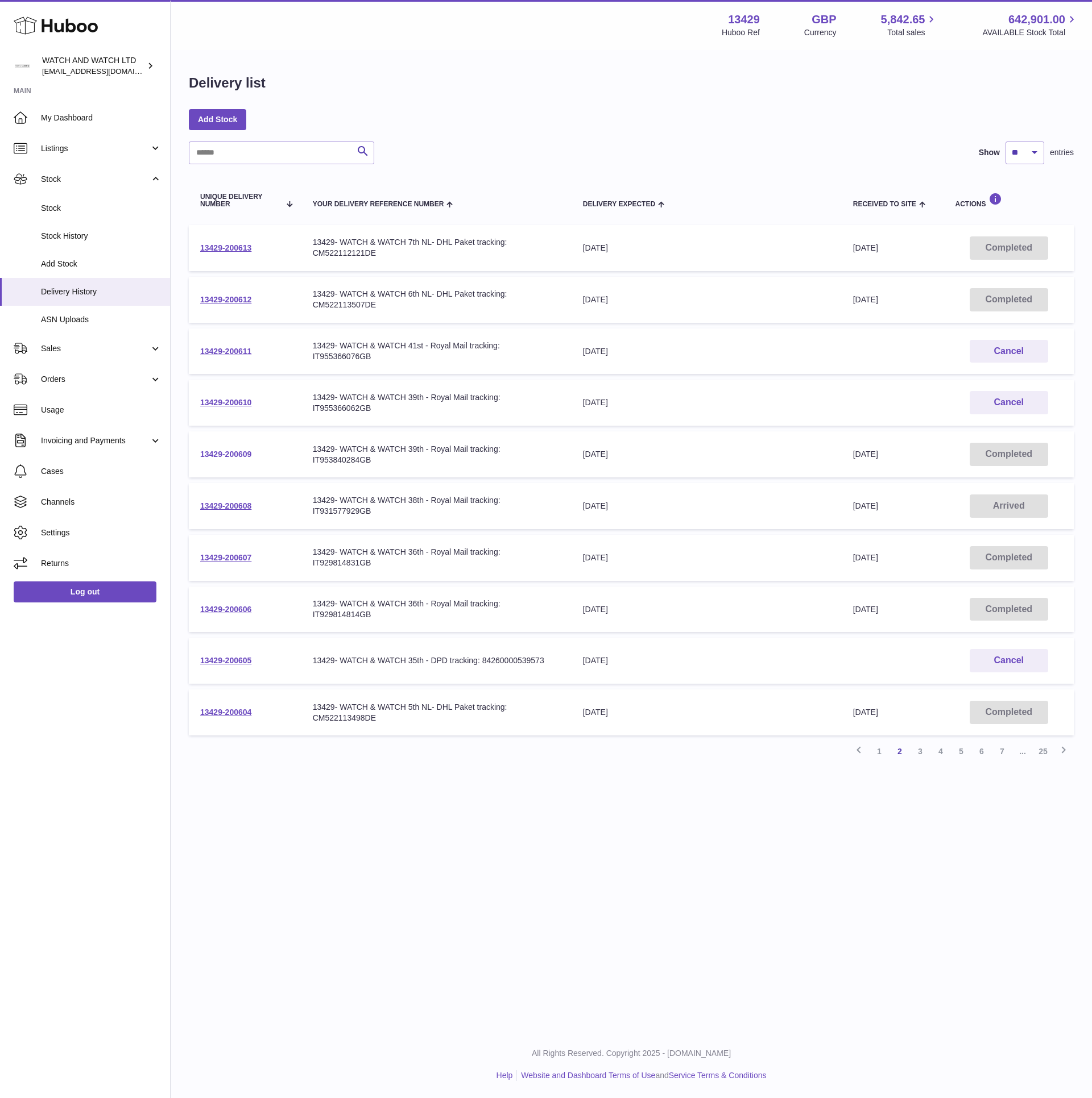
drag, startPoint x: 191, startPoint y: 442, endPoint x: 201, endPoint y: 447, distance: 11.2
click at [201, 447] on td "13429-200609" at bounding box center [245, 454] width 113 height 46
click at [206, 450] on link "13429-200609" at bounding box center [225, 454] width 51 height 9
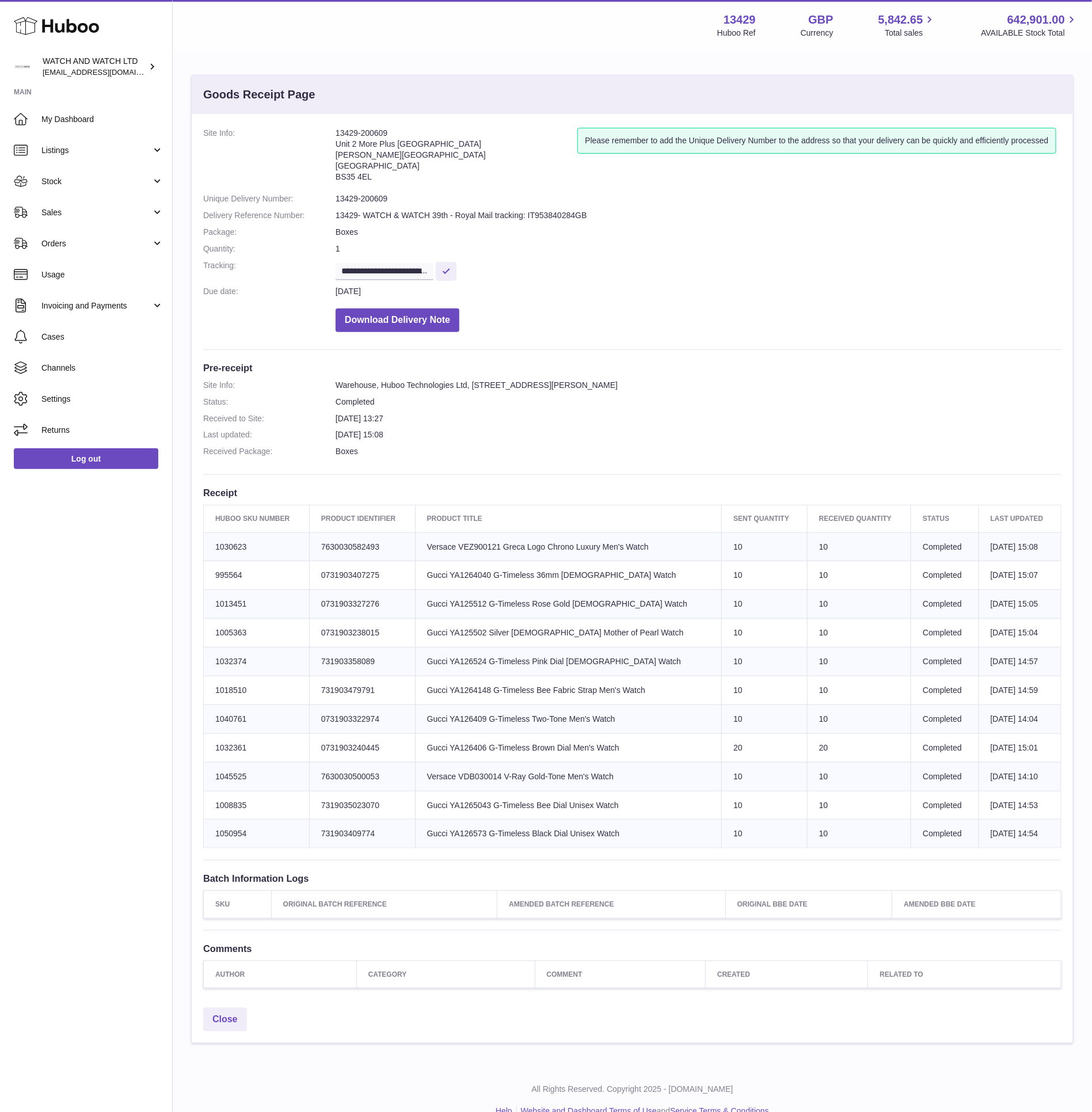
click at [470, 748] on td "Product title Gucci YA126406 G-Timeless Brown Dial Men's Watch" at bounding box center [568, 748] width 307 height 29
copy td "YA126406"
click at [127, 155] on span "Listings" at bounding box center [96, 150] width 110 height 11
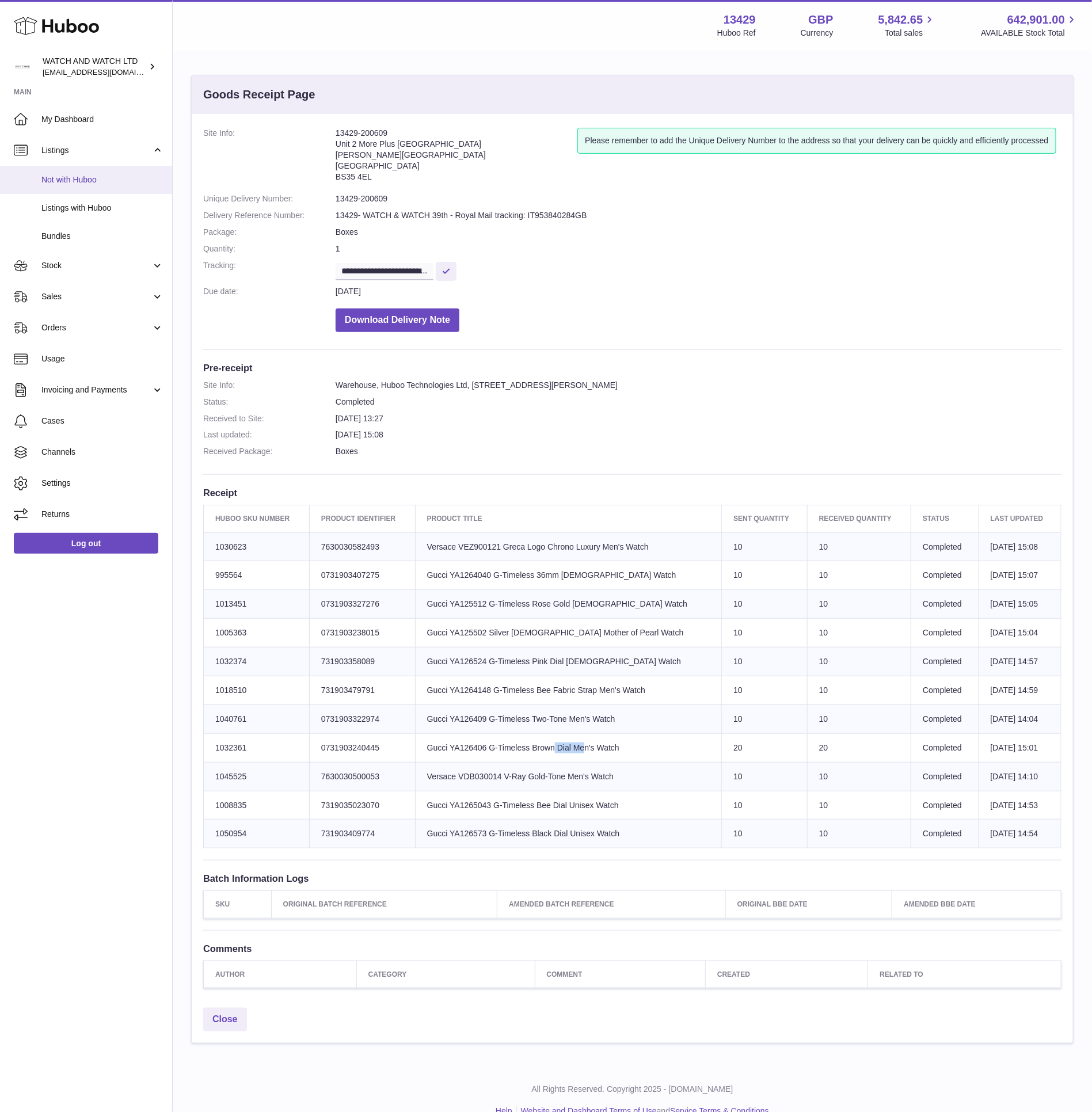
click at [122, 174] on span "Not with Huboo" at bounding box center [102, 180] width 122 height 11
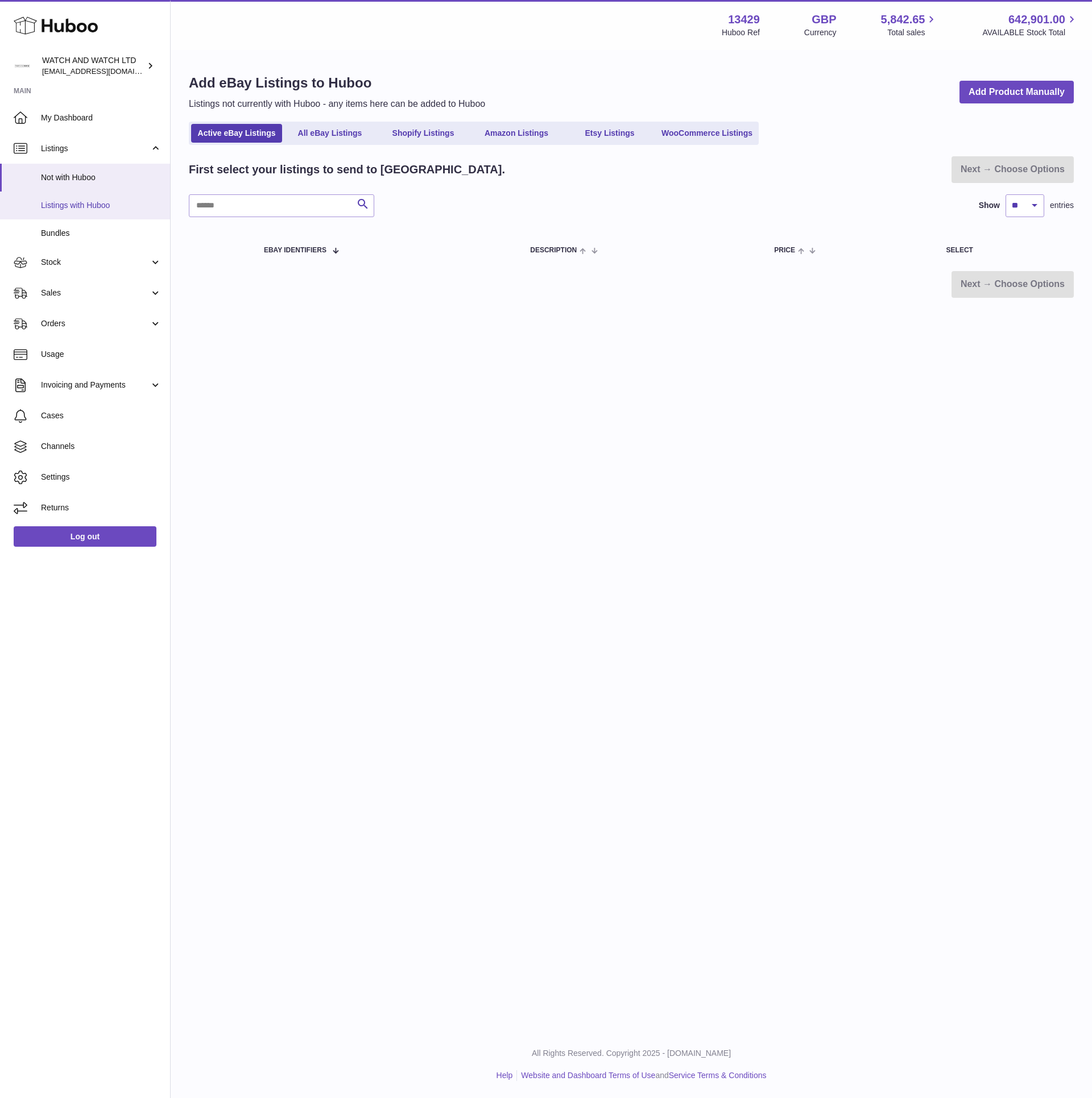
click at [102, 216] on link "Listings with Huboo" at bounding box center [85, 205] width 170 height 28
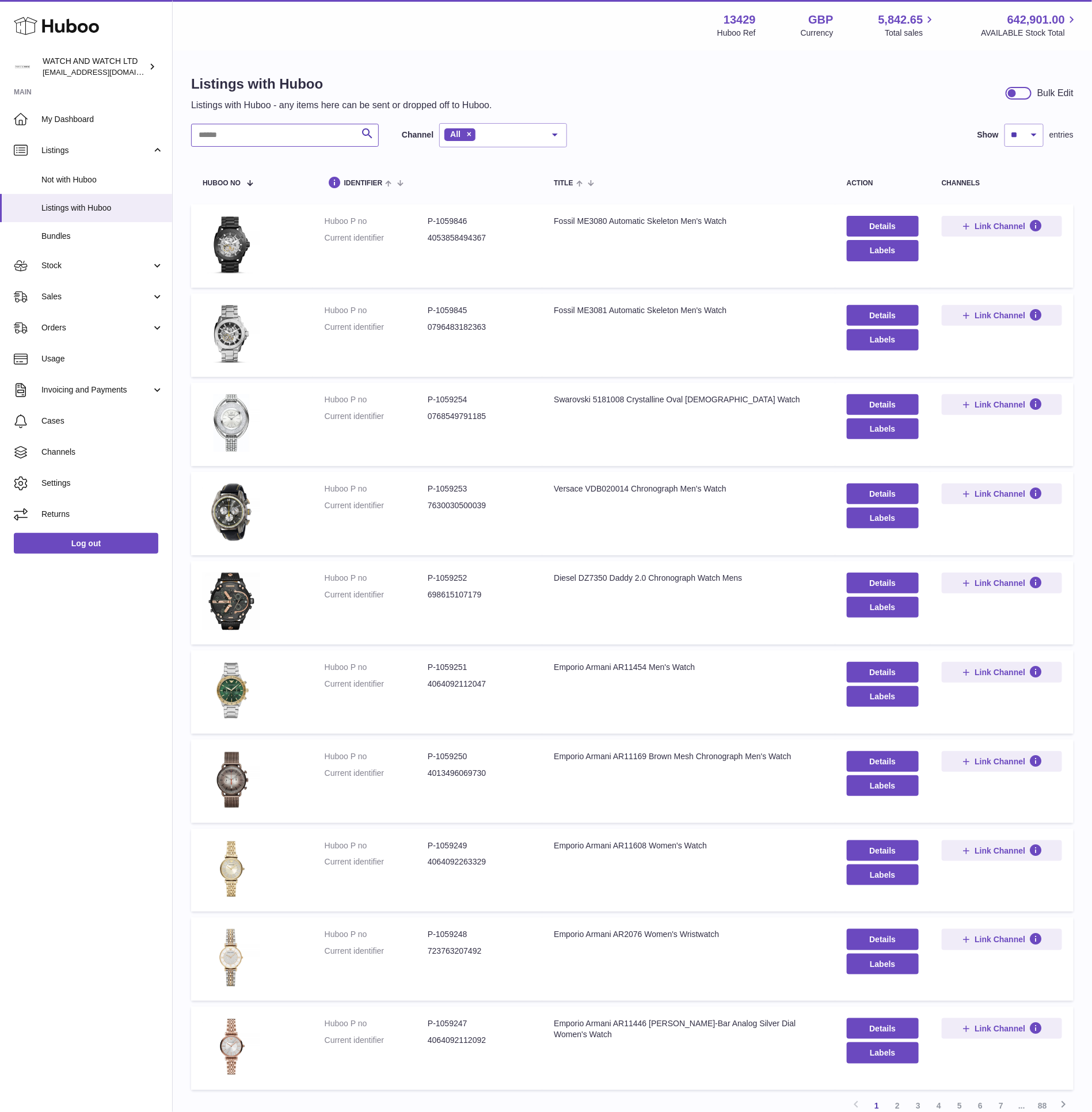
click at [334, 128] on input "text" at bounding box center [285, 135] width 187 height 23
paste input "********"
type input "********"
click at [358, 134] on button "Search" at bounding box center [367, 135] width 23 height 23
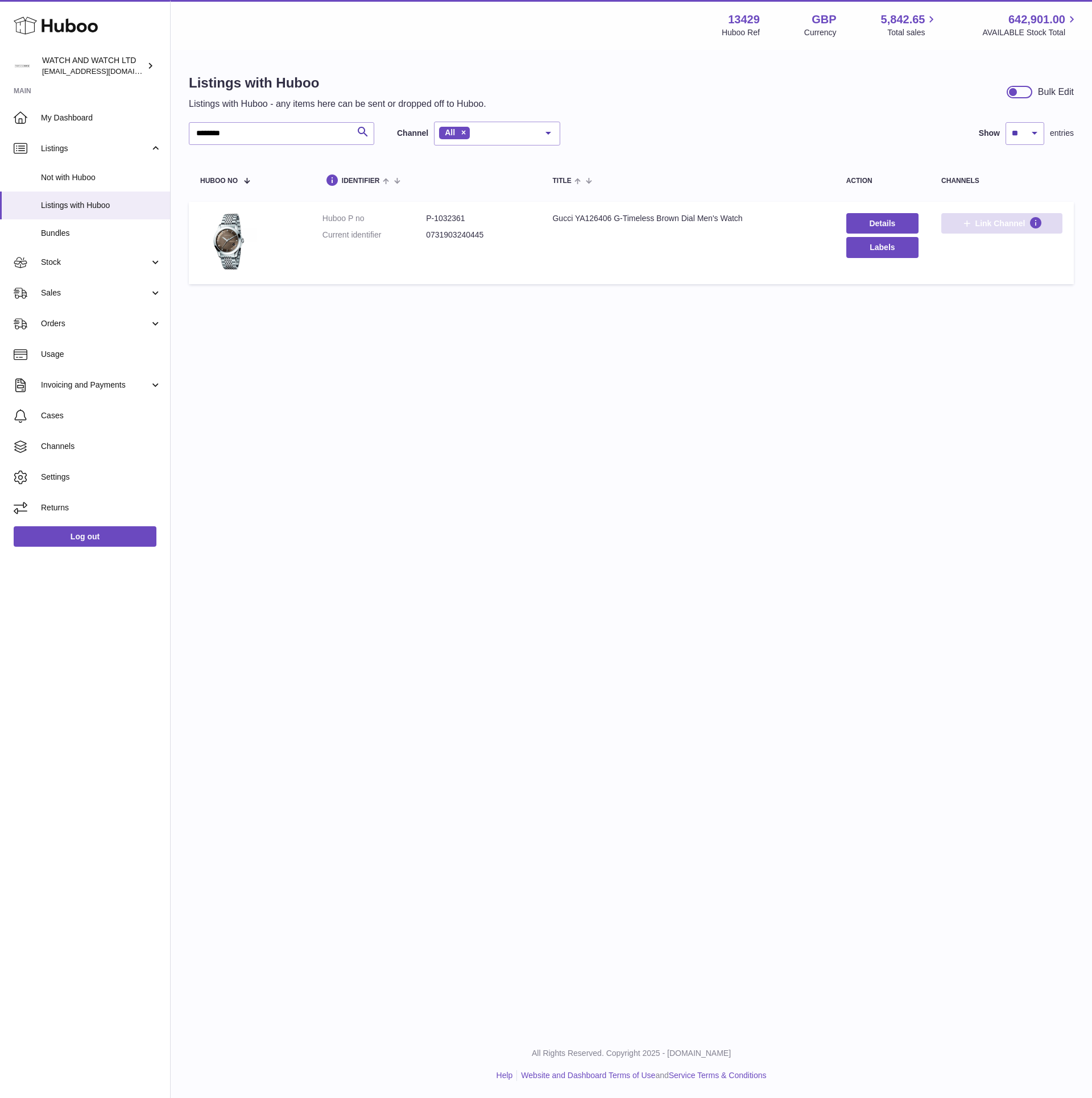
click at [981, 226] on span "Link Channel" at bounding box center [1000, 223] width 50 height 10
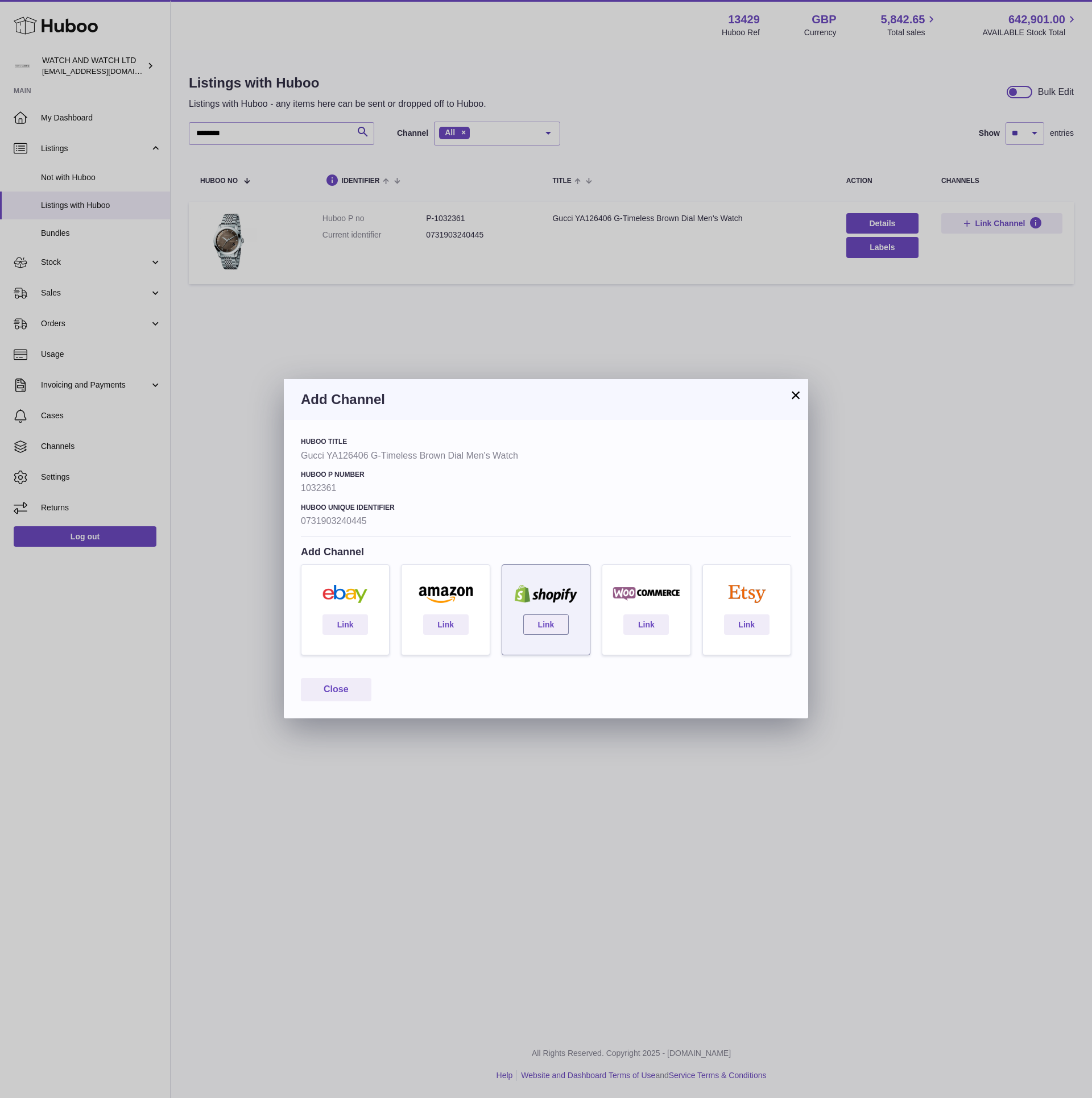
click at [517, 625] on div "Link" at bounding box center [546, 609] width 89 height 91
click at [559, 633] on link "Link" at bounding box center [546, 625] width 45 height 21
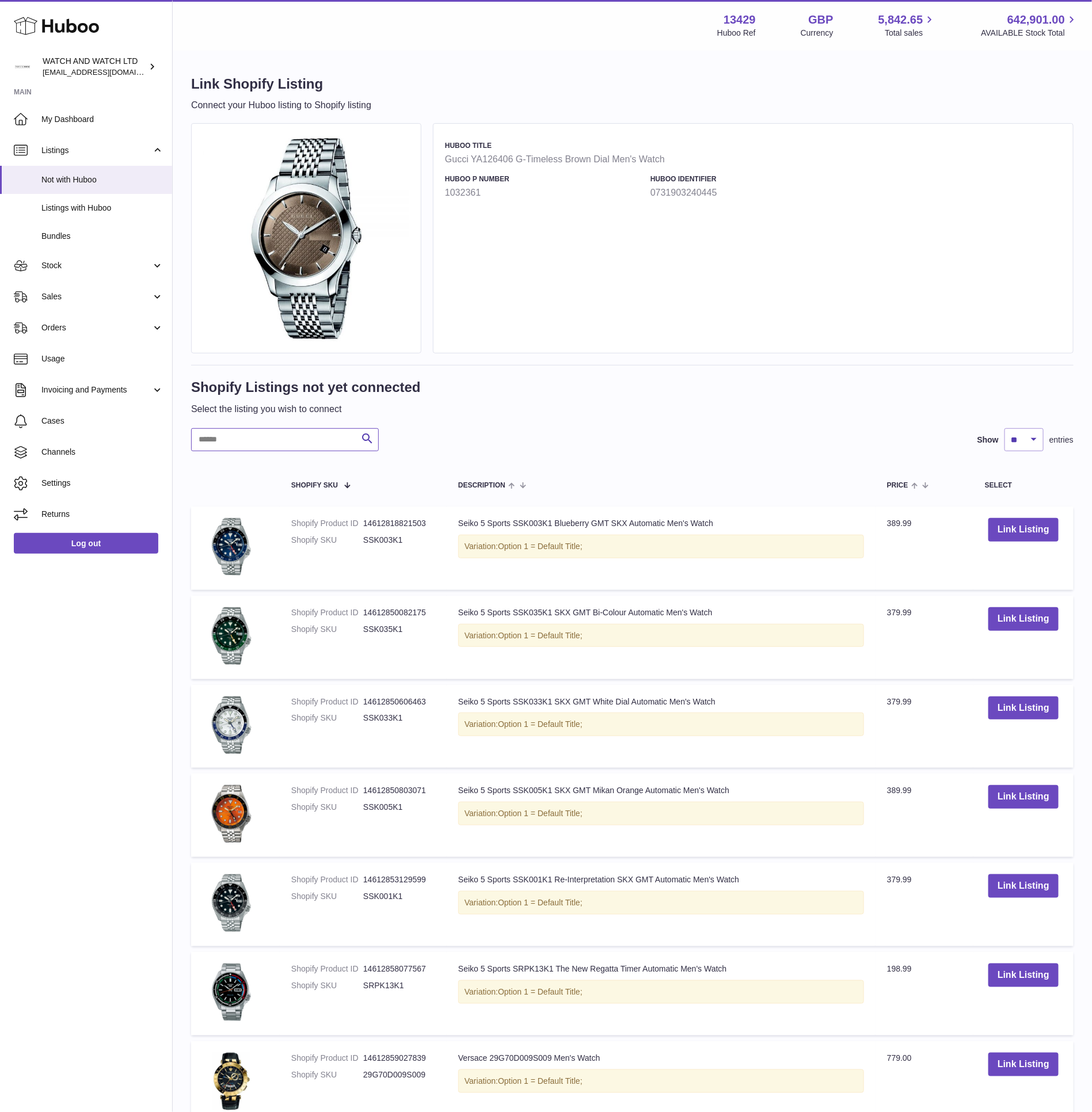
click at [331, 432] on input "text" at bounding box center [285, 440] width 187 height 23
paste input "********"
type input "********"
click at [356, 438] on button "Search" at bounding box center [367, 440] width 23 height 23
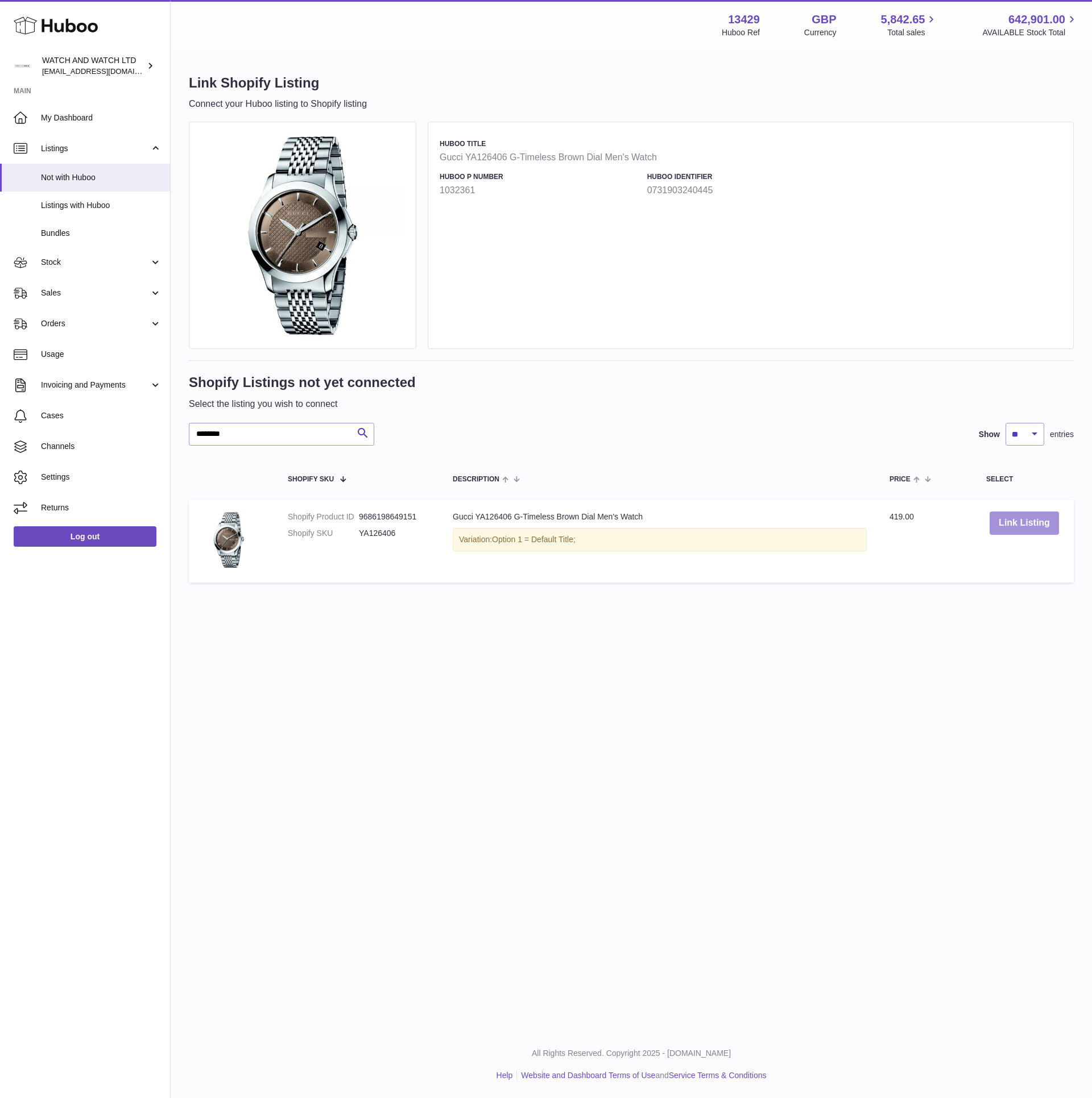
click at [1047, 525] on button "Link Listing" at bounding box center [1024, 523] width 69 height 23
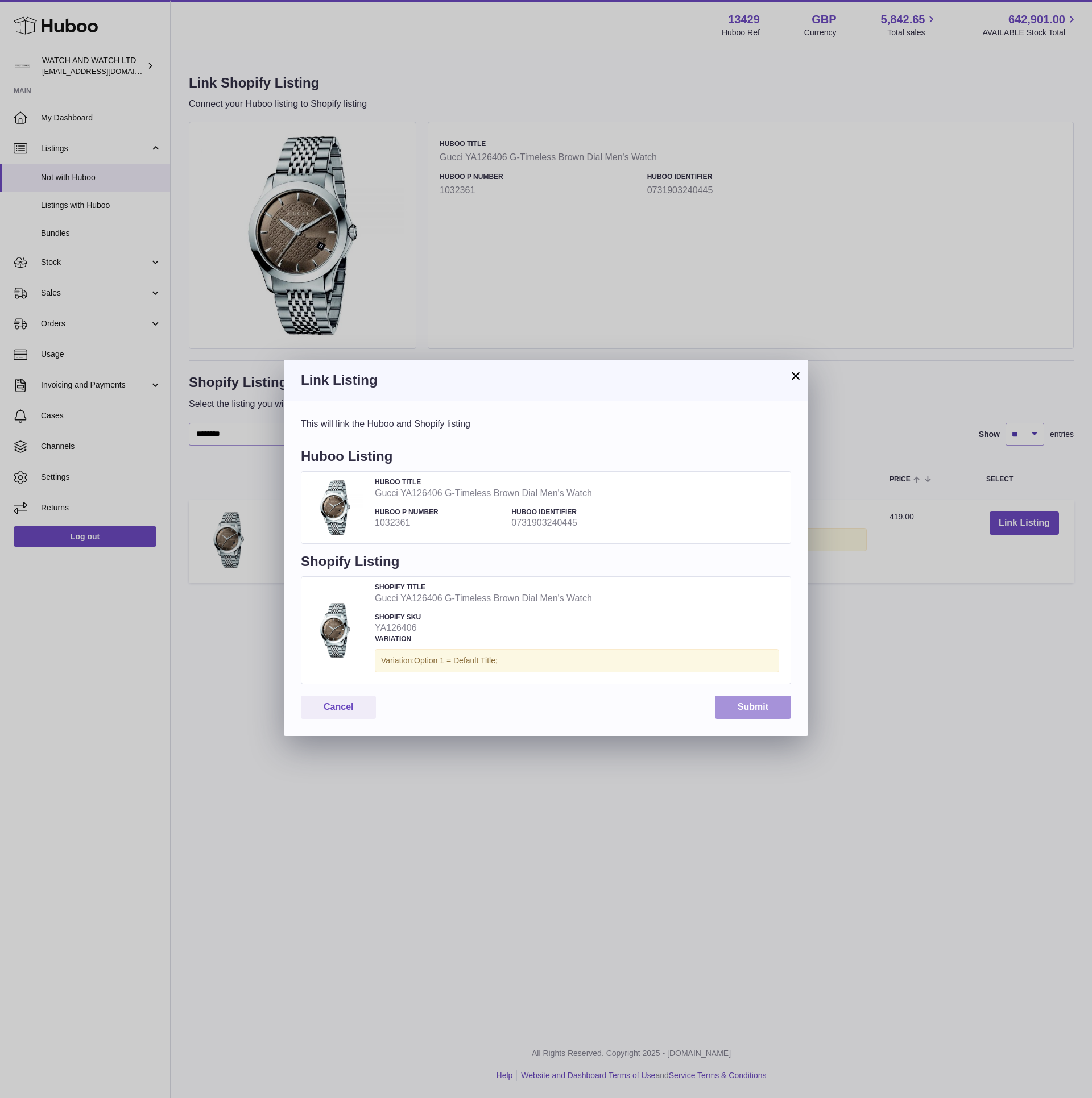
click at [744, 715] on button "Submit" at bounding box center [753, 707] width 76 height 23
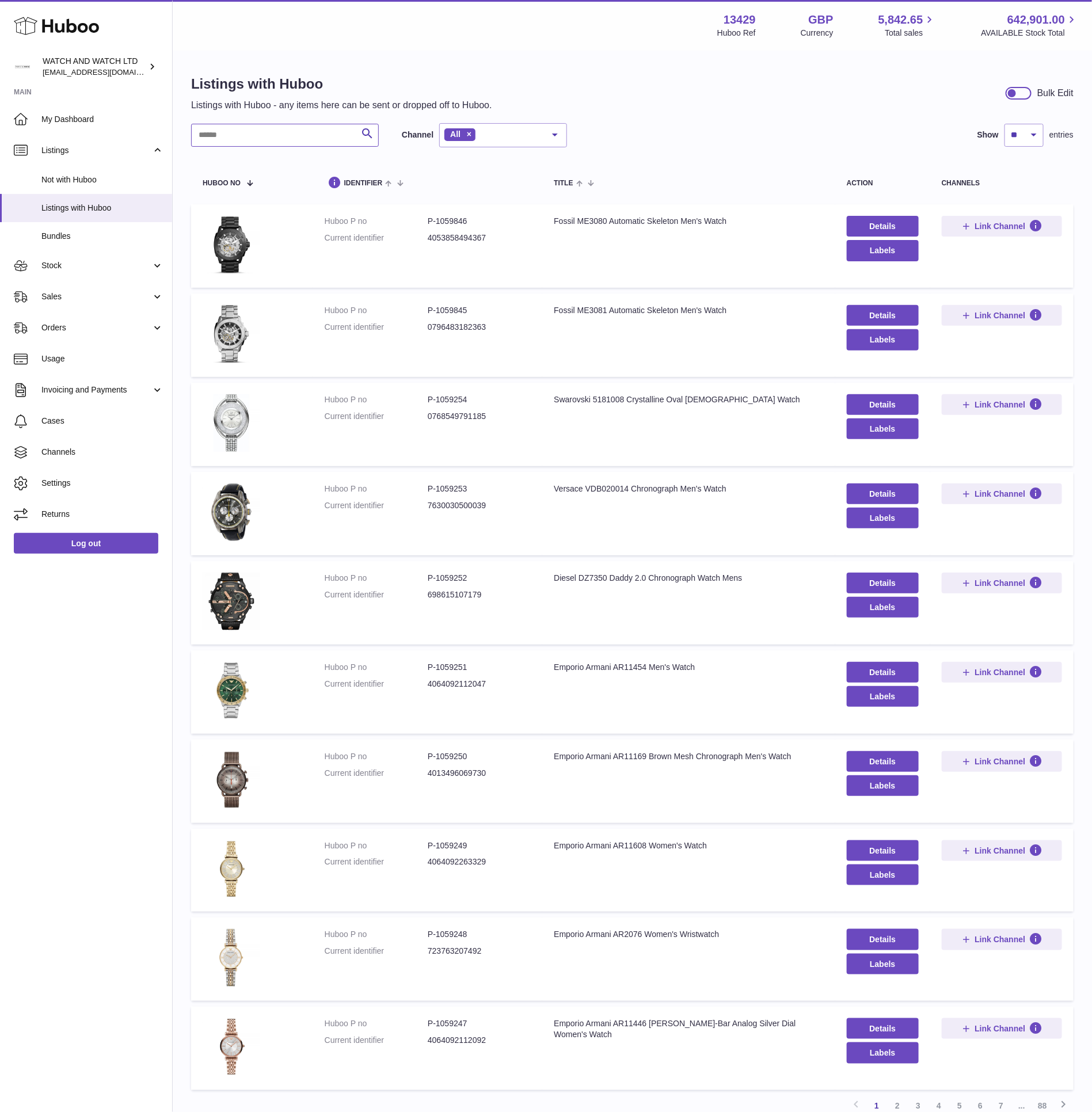
click at [296, 137] on input "text" at bounding box center [285, 135] width 187 height 23
paste input "********"
type input "********"
click at [388, 83] on h1 "Listings with Huboo" at bounding box center [341, 84] width 301 height 18
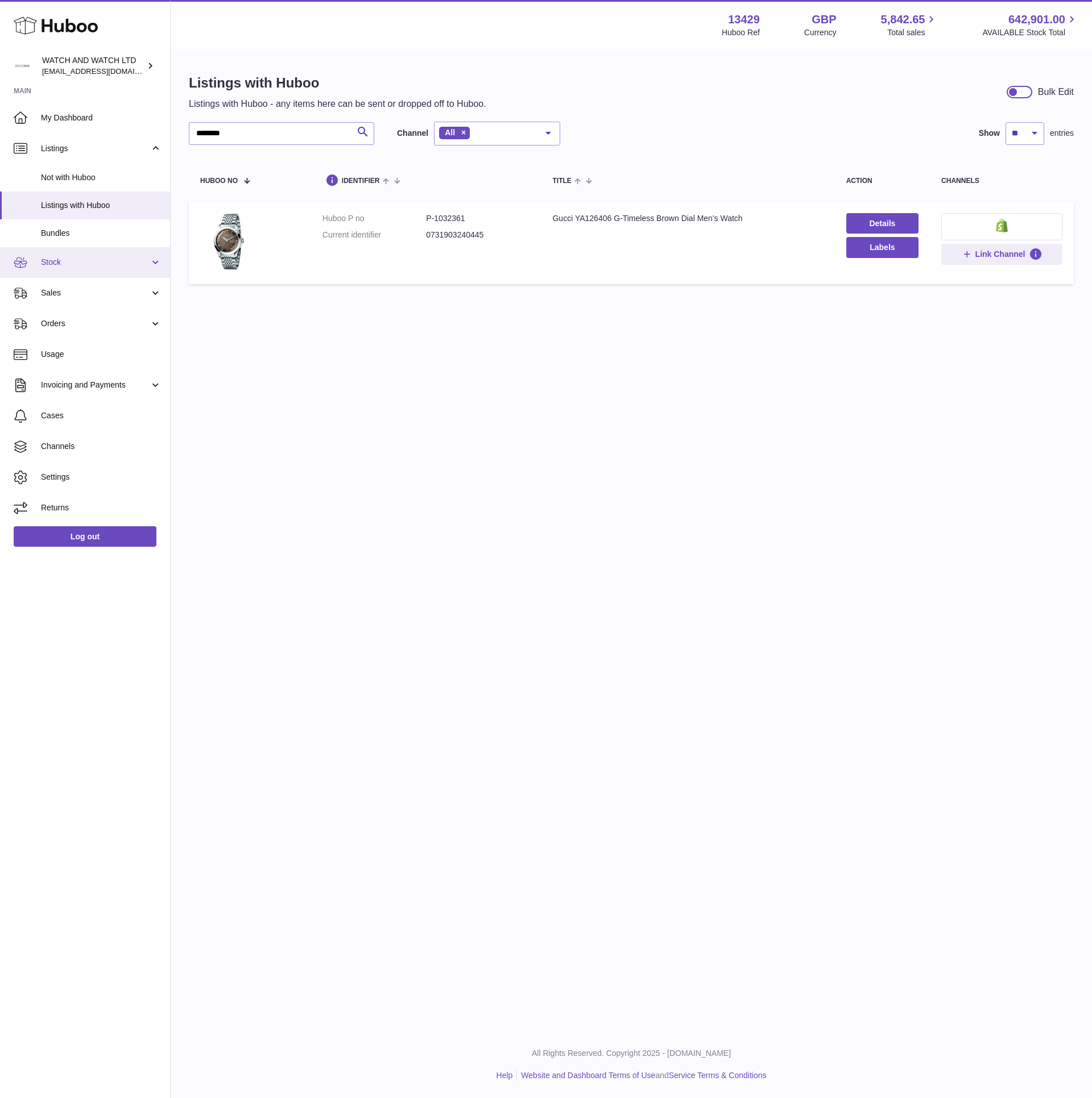
click at [84, 263] on span "Stock" at bounding box center [95, 262] width 109 height 11
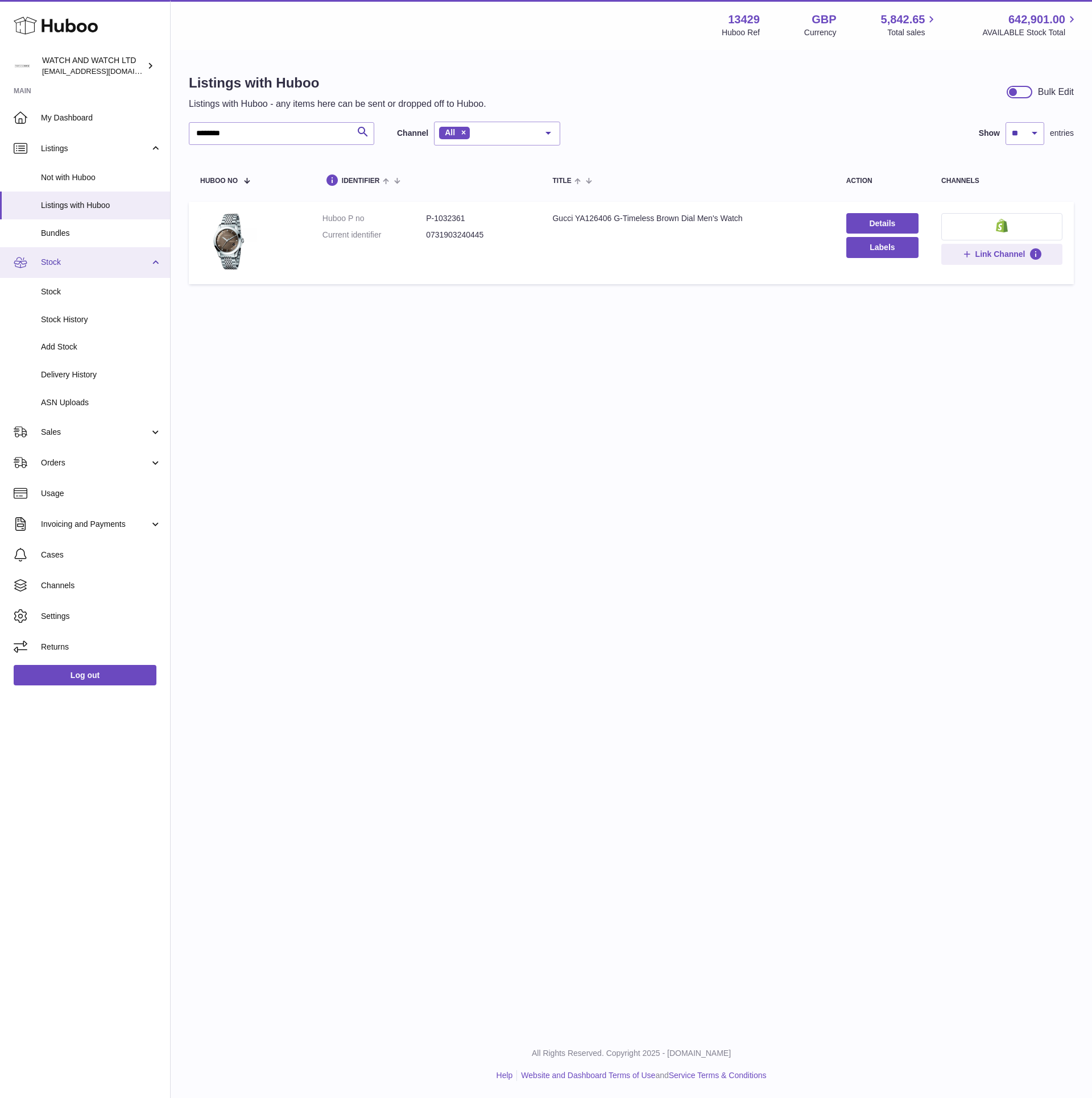
click at [81, 269] on link "Stock" at bounding box center [85, 262] width 170 height 30
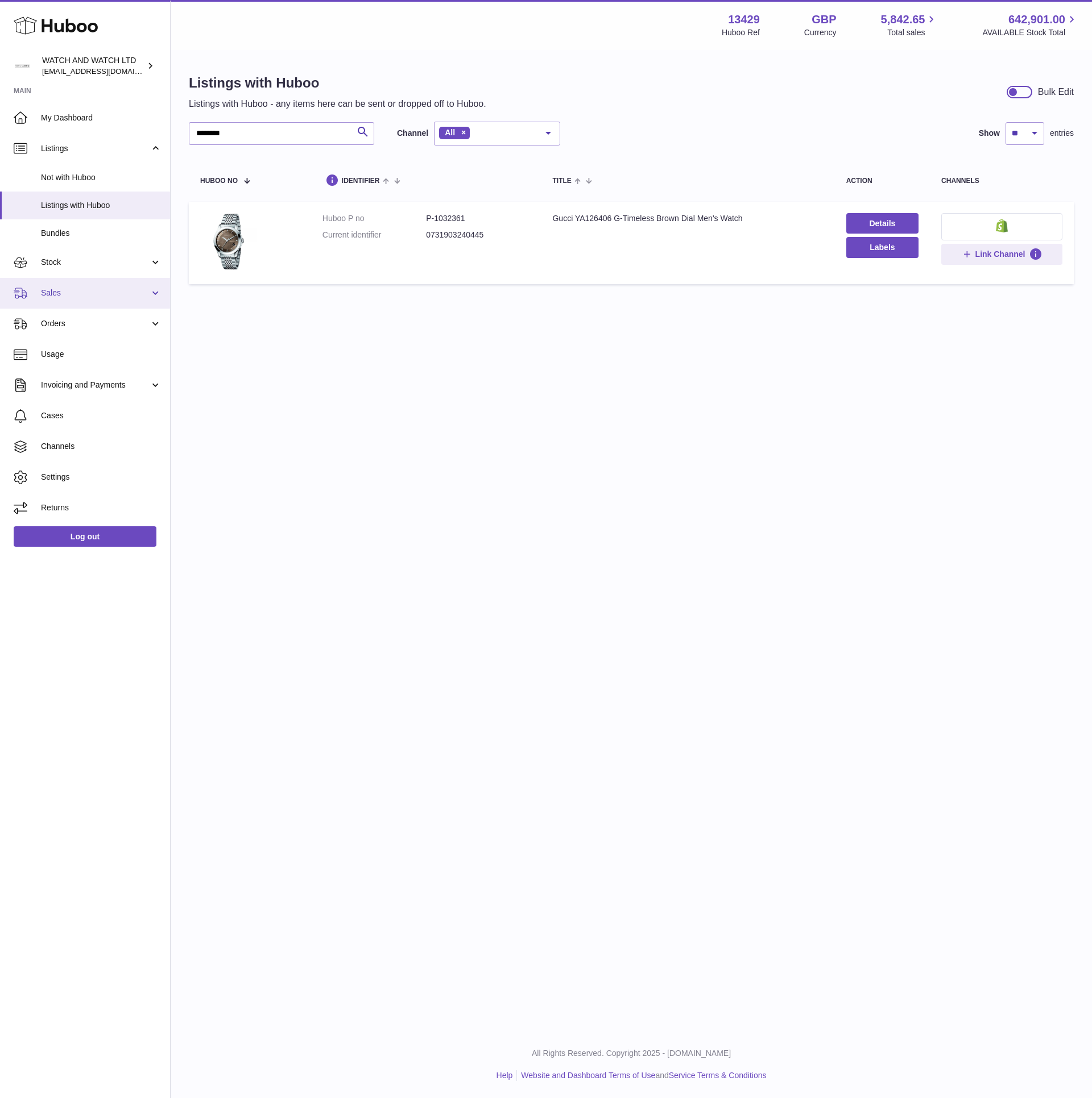
click at [80, 286] on link "Sales" at bounding box center [85, 293] width 170 height 30
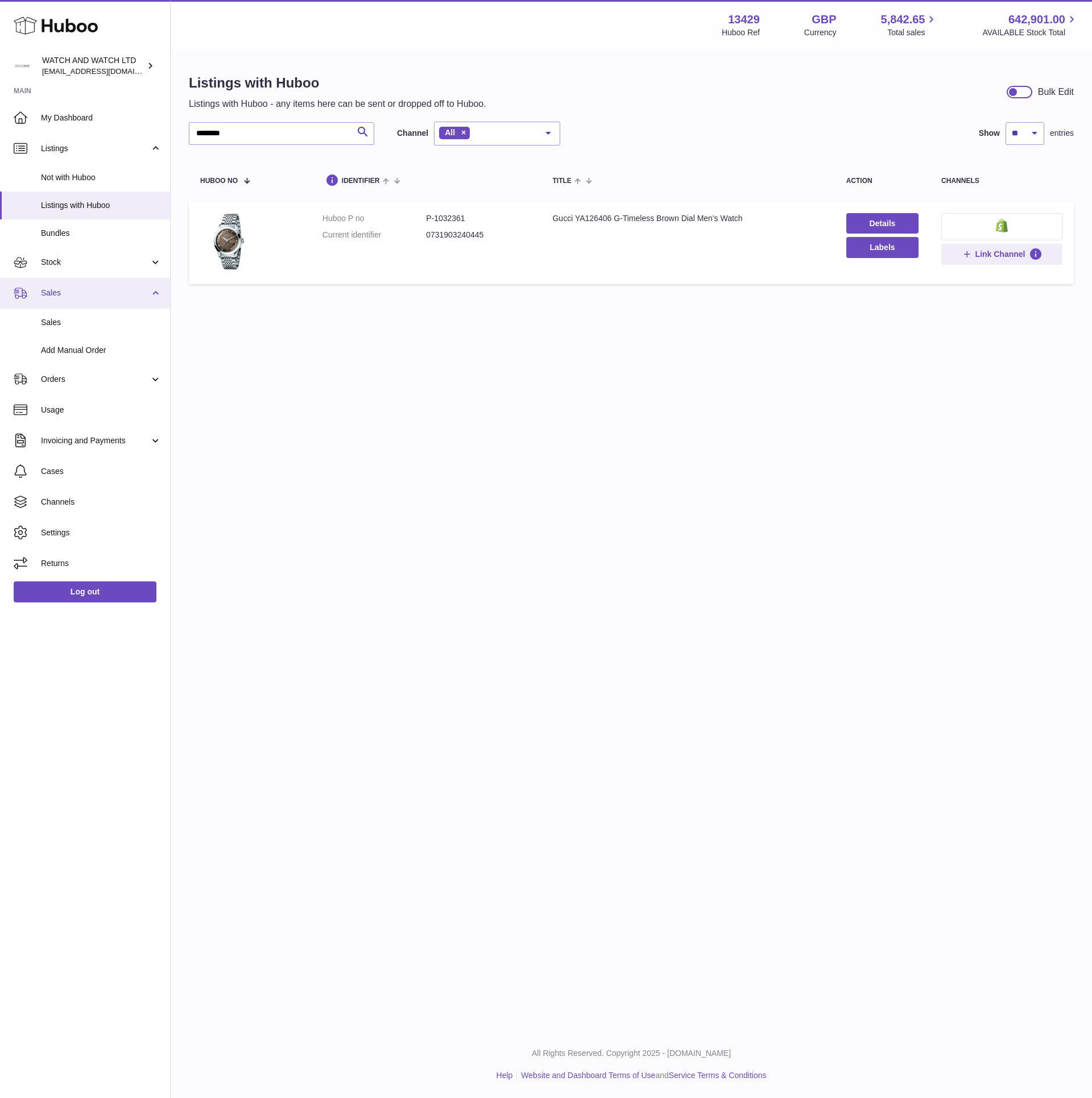
click at [78, 290] on span "Sales" at bounding box center [95, 293] width 109 height 11
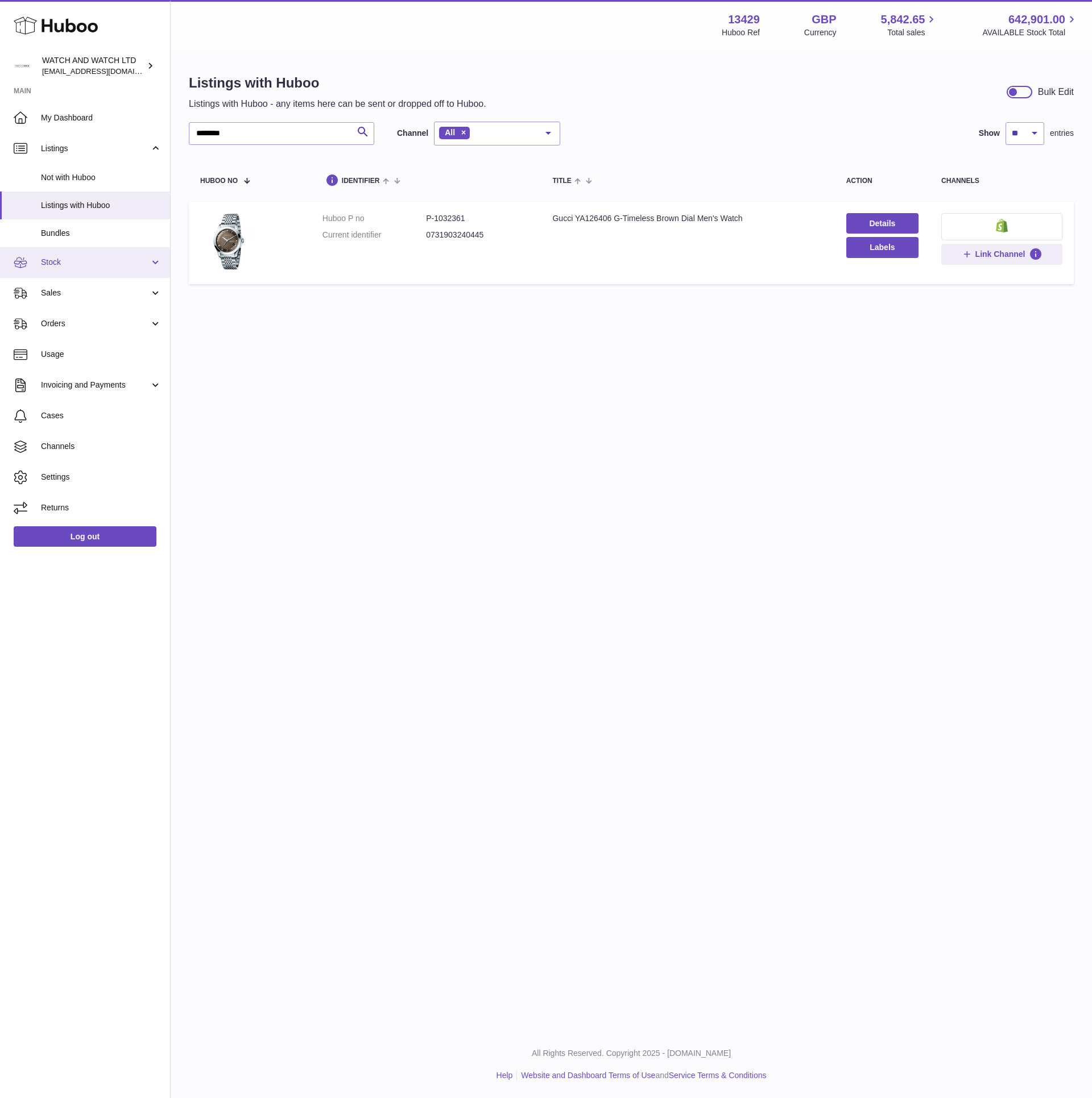
click at [72, 261] on span "Stock" at bounding box center [95, 262] width 109 height 11
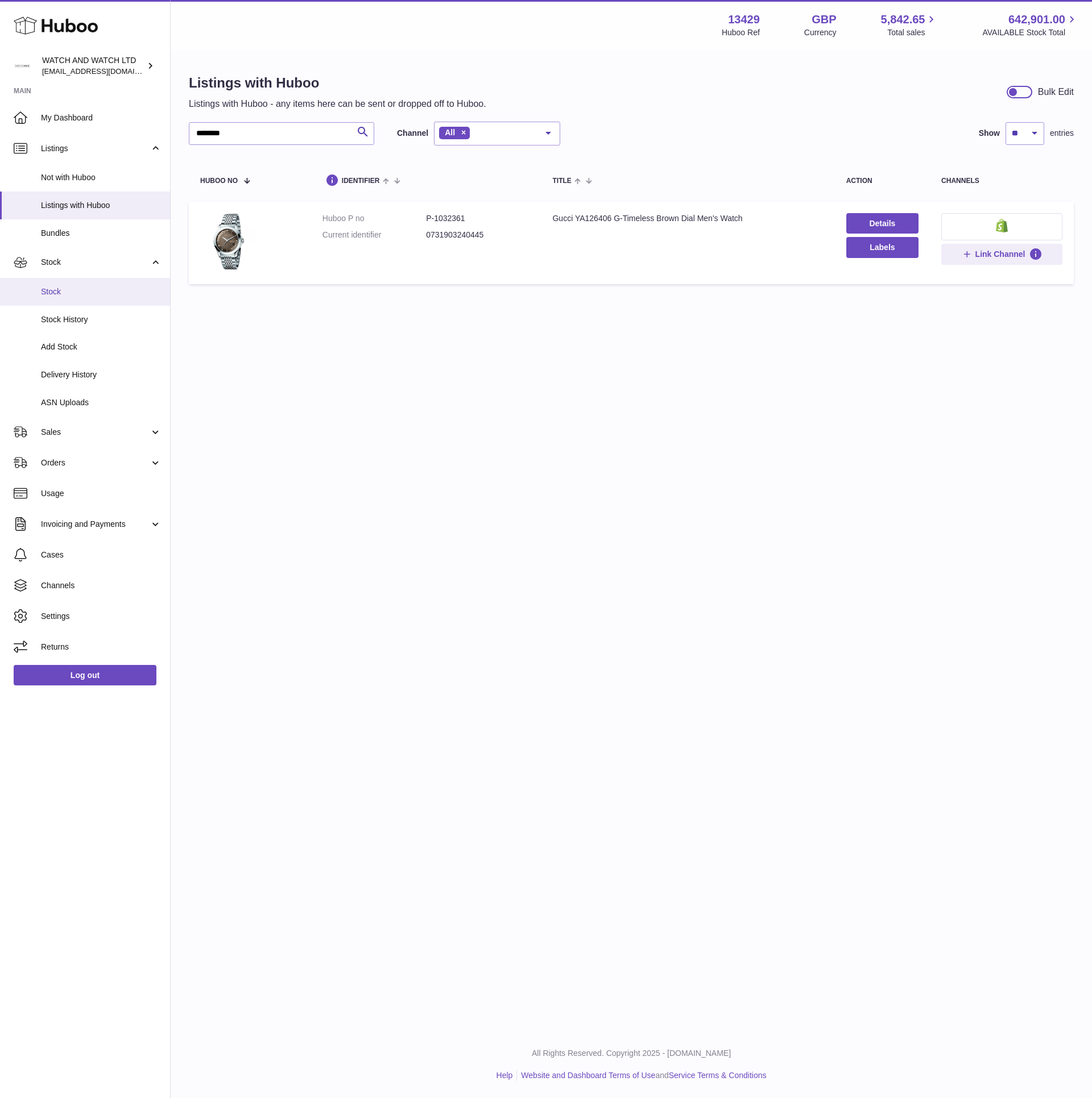
click at [66, 287] on span "Stock" at bounding box center [101, 292] width 120 height 11
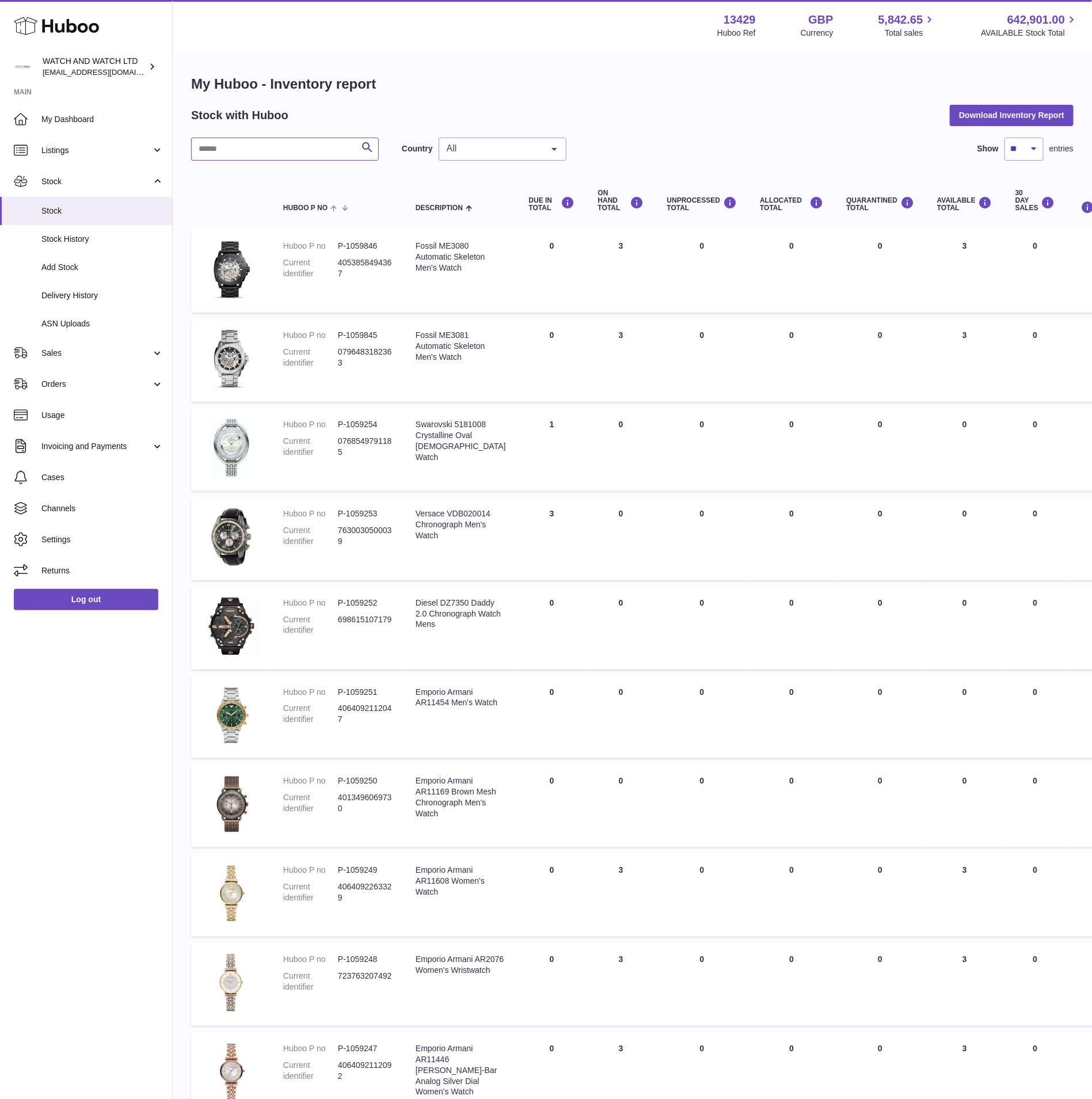
click at [293, 157] on input "text" at bounding box center [285, 149] width 187 height 23
paste input "********"
click at [451, 109] on div "Stock with Huboo Download Inventory Report" at bounding box center [632, 115] width 882 height 21
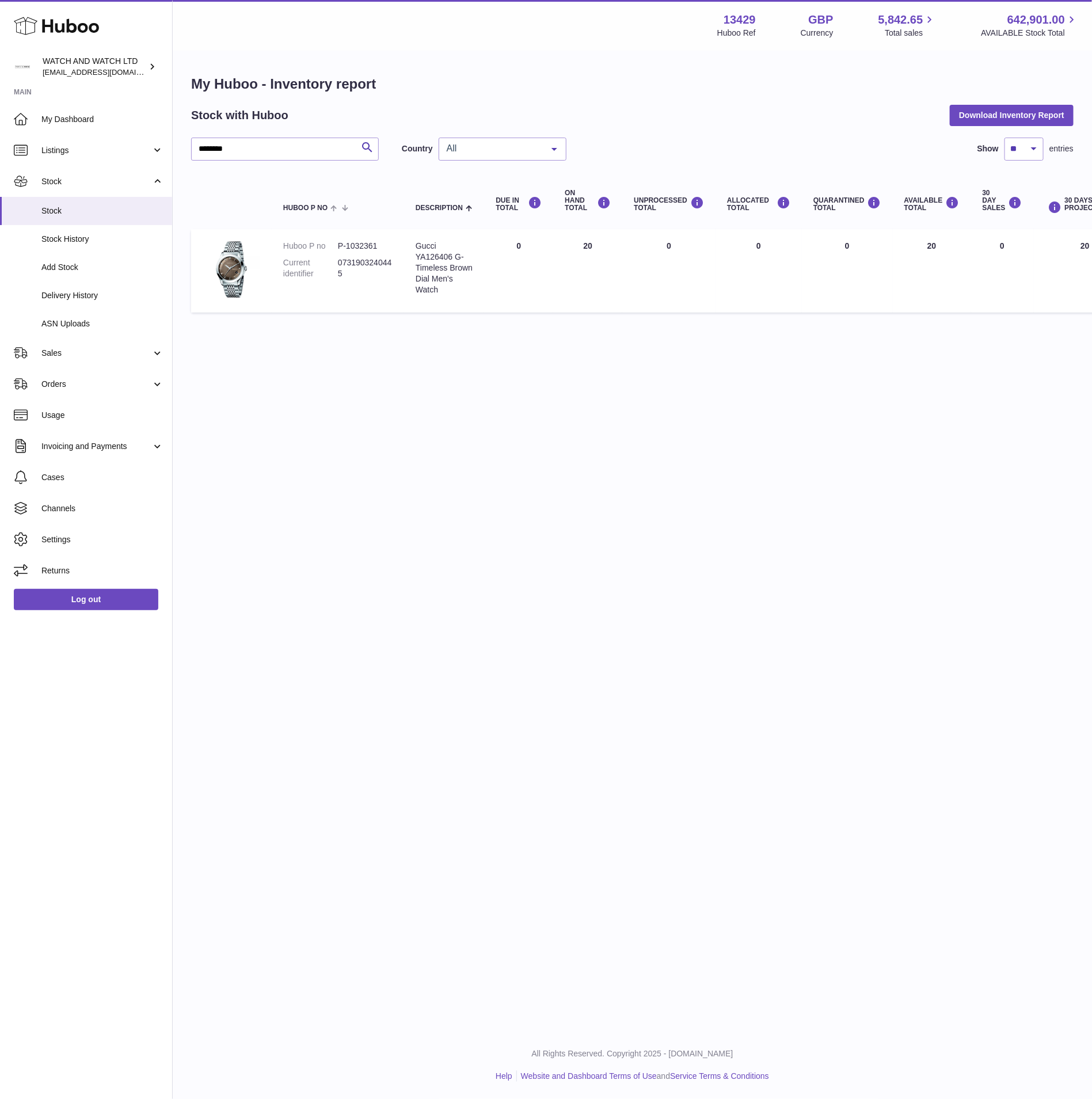
click at [510, 155] on div "All" at bounding box center [502, 149] width 128 height 23
click at [488, 211] on span "NL" at bounding box center [502, 218] width 126 height 23
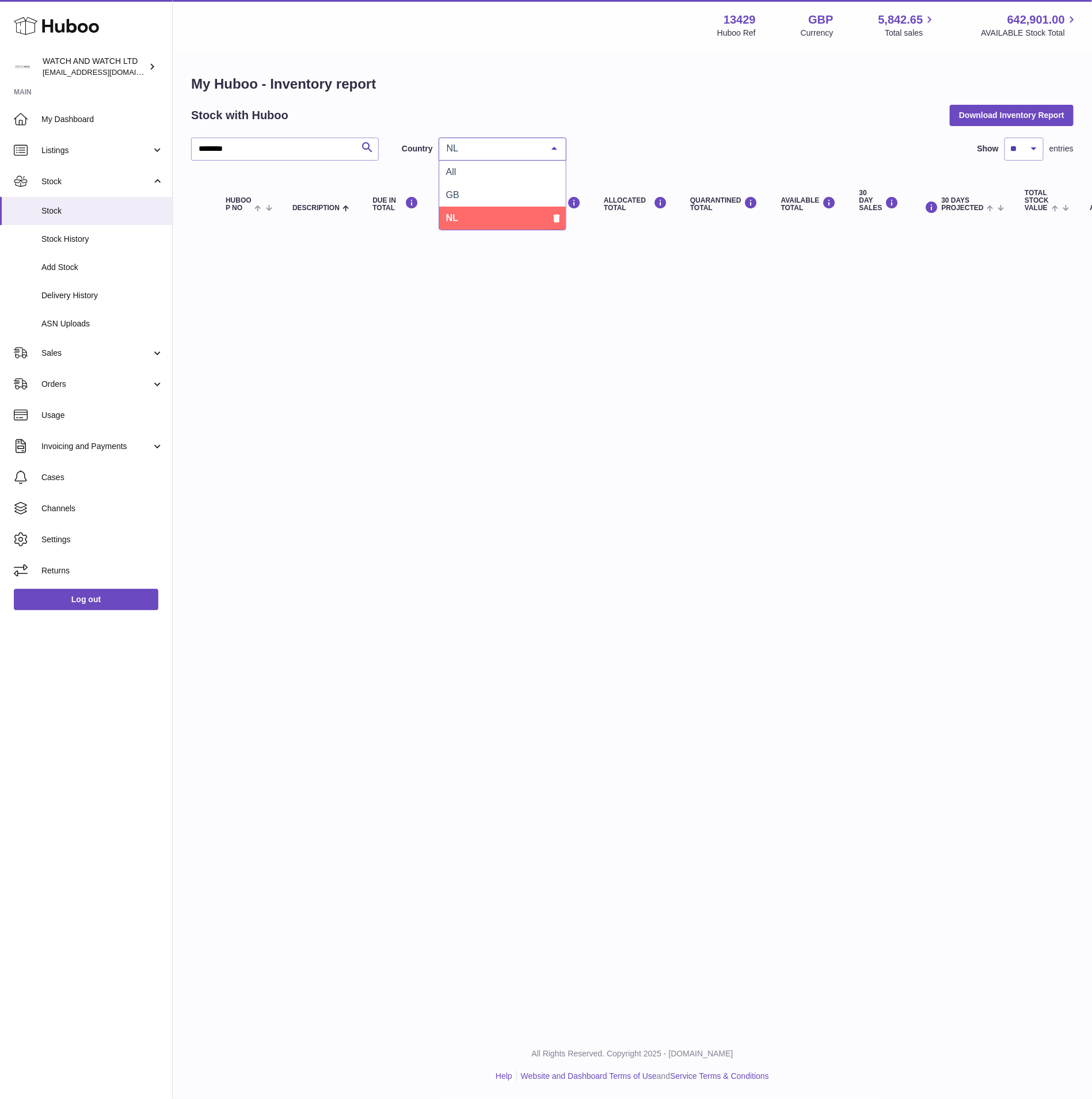
click at [497, 143] on span "NL" at bounding box center [493, 149] width 99 height 12
click at [487, 165] on span "All" at bounding box center [502, 172] width 126 height 23
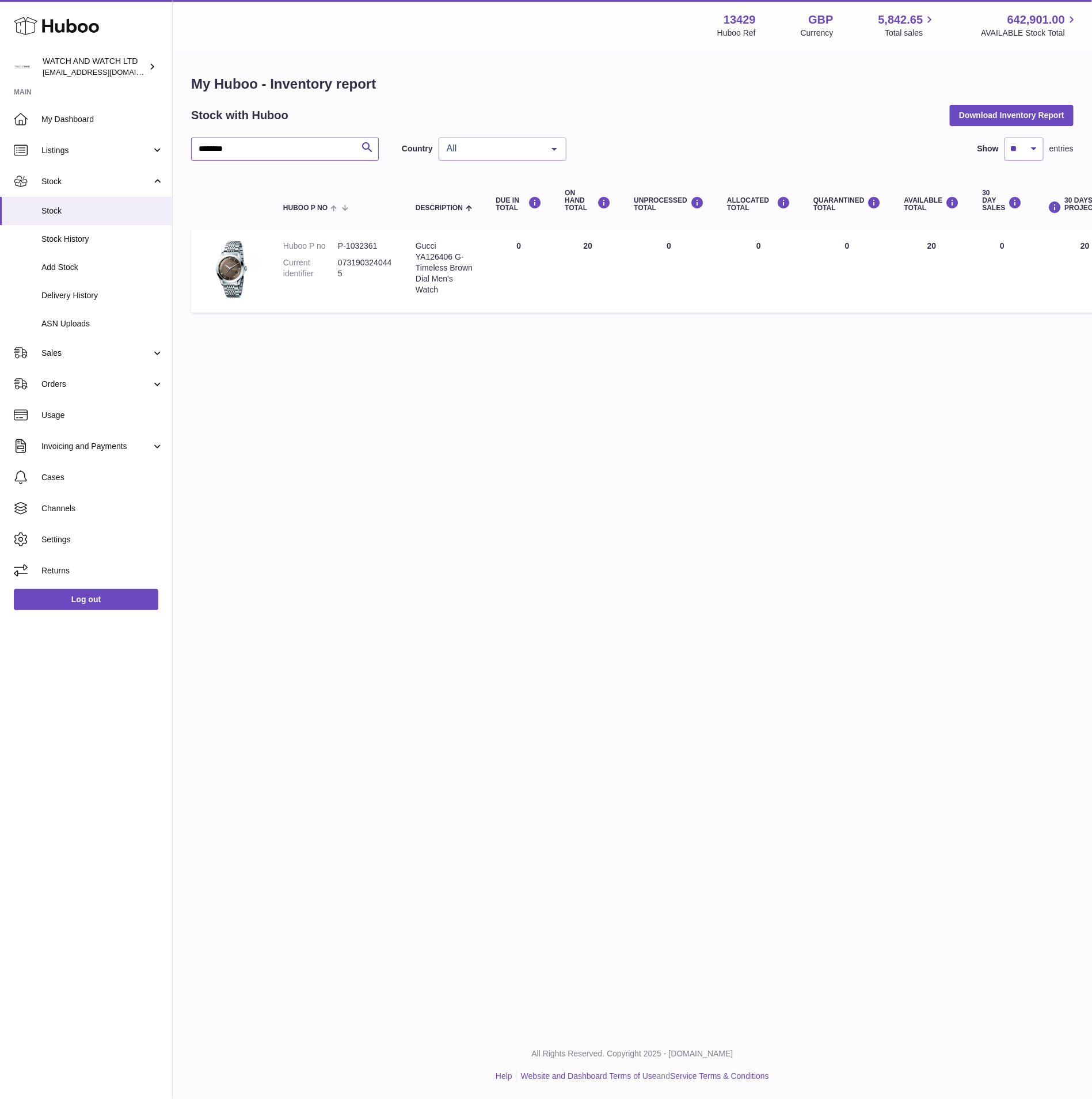
click at [255, 142] on input "********" at bounding box center [285, 149] width 187 height 23
click at [255, 145] on input "********" at bounding box center [285, 149] width 187 height 23
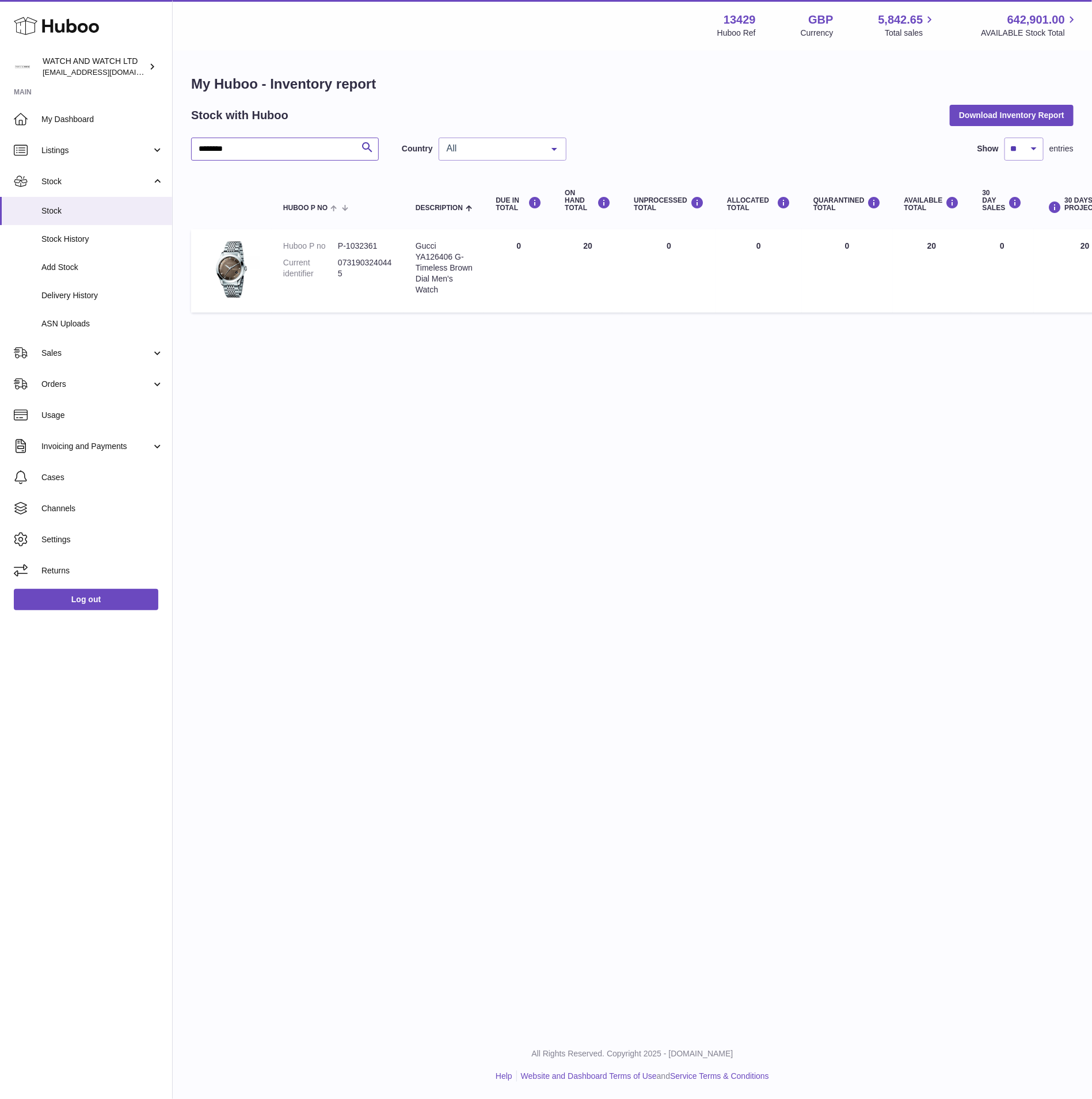
paste input "text"
type input "******"
click at [388, 108] on div "Stock with Huboo Download Inventory Report" at bounding box center [632, 115] width 882 height 21
click at [488, 144] on span "All" at bounding box center [493, 149] width 99 height 12
click at [493, 212] on span "NL" at bounding box center [502, 218] width 126 height 23
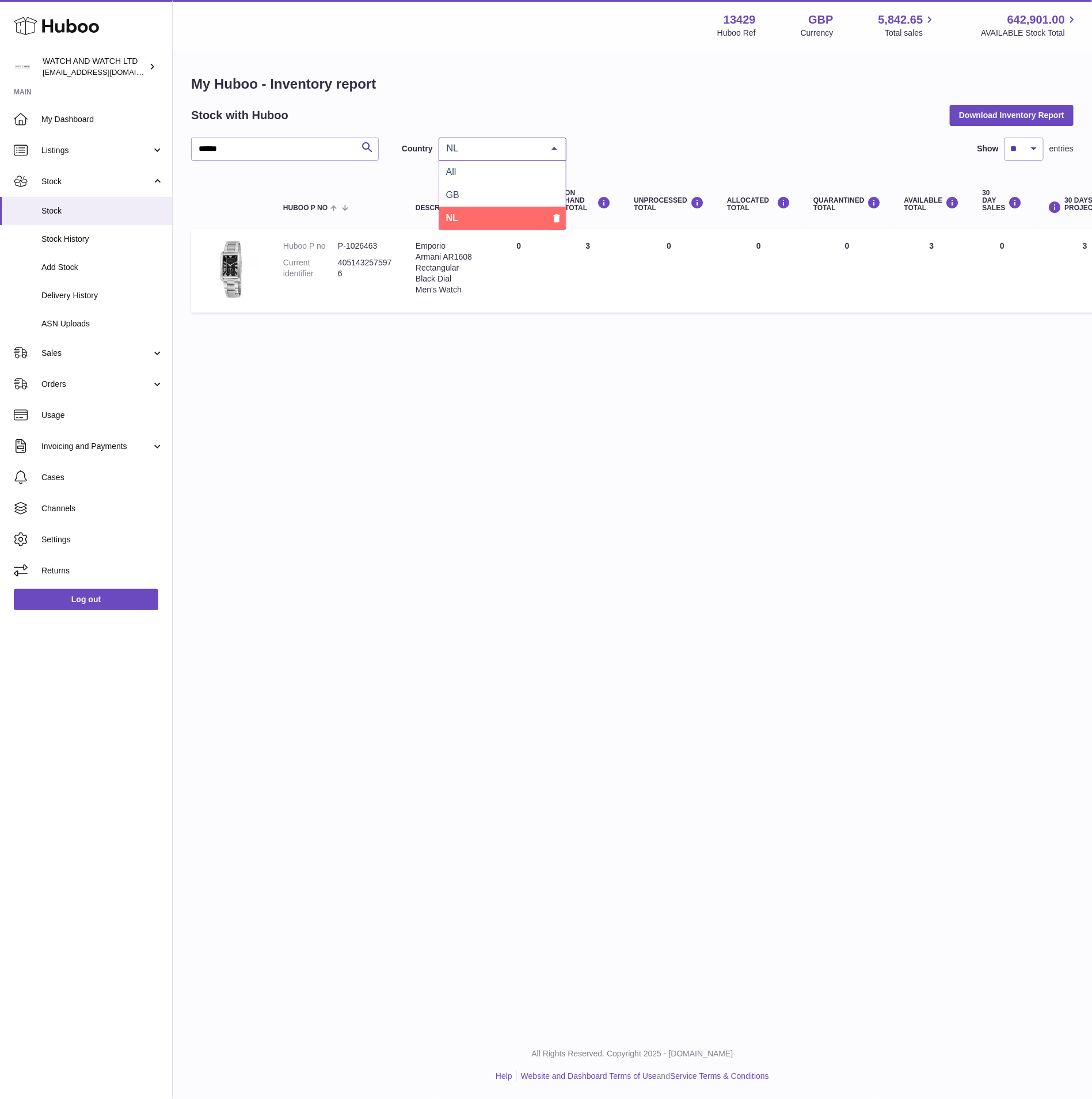
click at [505, 145] on span "NL" at bounding box center [493, 149] width 99 height 12
click at [487, 179] on span "All" at bounding box center [502, 172] width 126 height 23
click at [633, 405] on div "Menu Huboo 13429 Huboo Ref GBP Currency 5,842.65 Total sales 642,901.00 AVAILAB…" at bounding box center [632, 515] width 919 height 1031
click at [903, 159] on div "****** Search Country All All GB NL No elements found. Consider changing the se…" at bounding box center [632, 149] width 882 height 23
click at [124, 354] on span "Sales" at bounding box center [96, 353] width 110 height 11
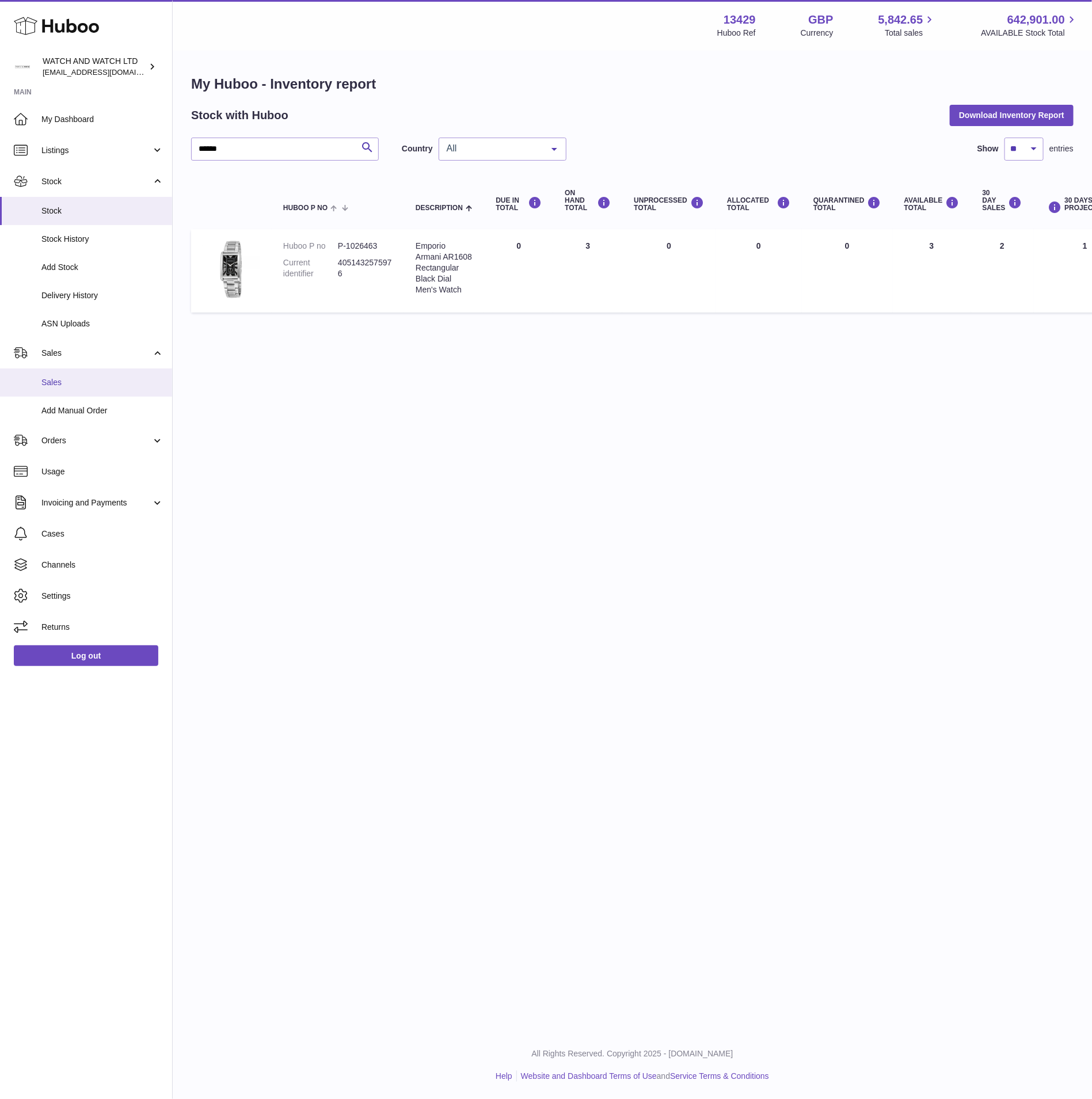
click at [103, 389] on link "Sales" at bounding box center [86, 382] width 172 height 28
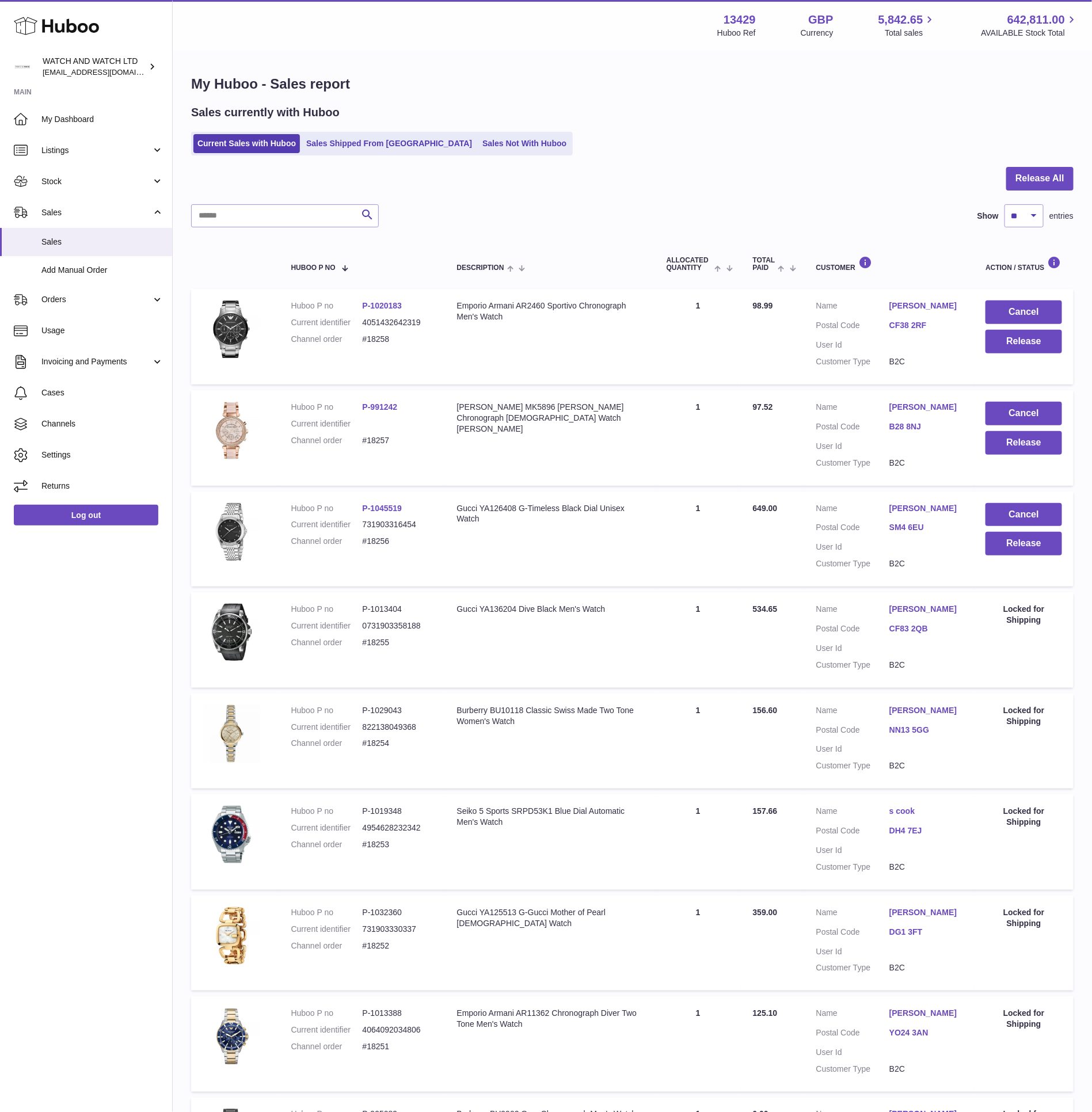
click at [622, 136] on div "Current Sales with Huboo Sales Shipped From [GEOGRAPHIC_DATA] Sales Not With Hu…" at bounding box center [632, 144] width 882 height 24
click at [88, 138] on link "Listings" at bounding box center [86, 150] width 172 height 31
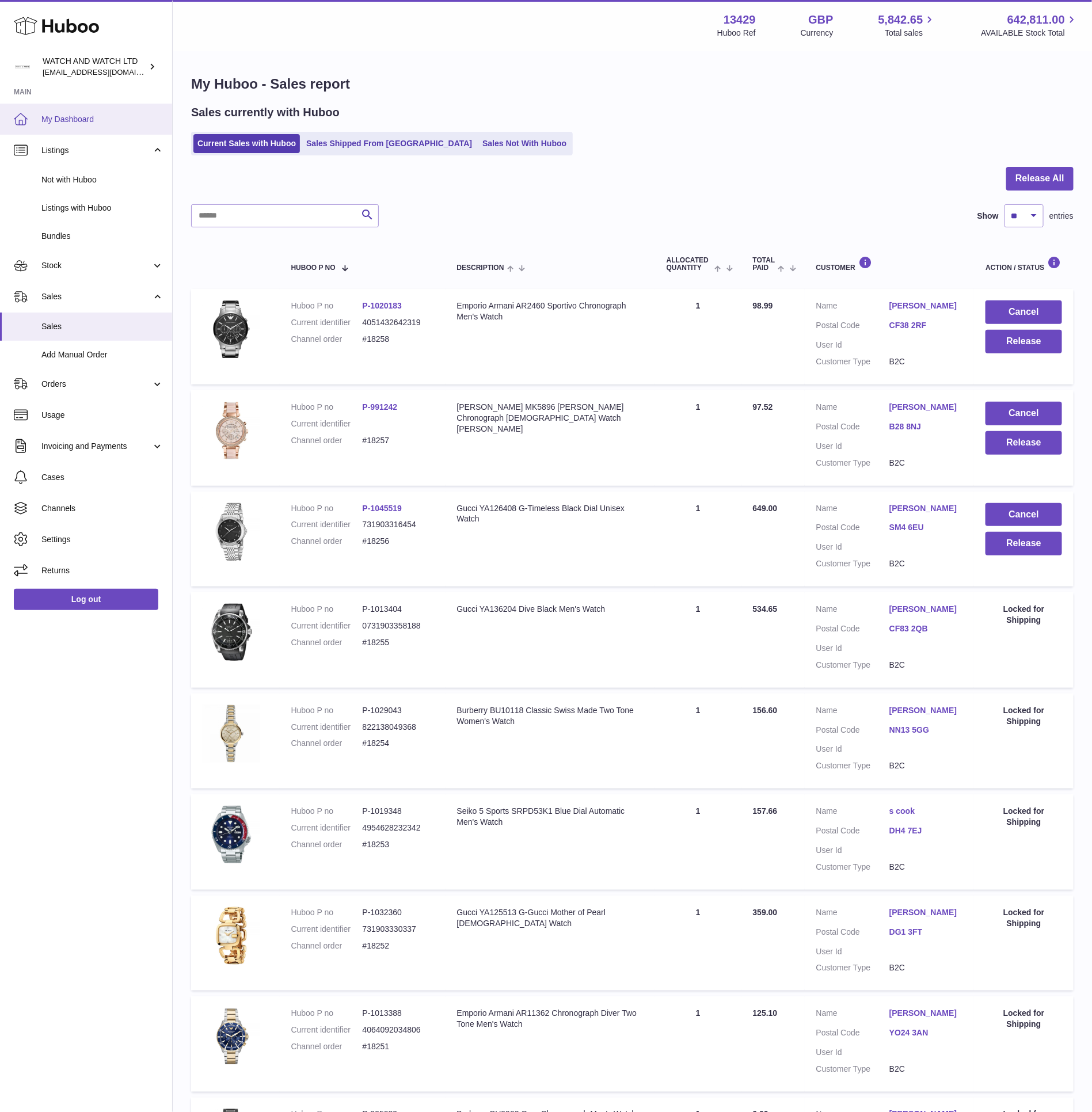
click at [88, 125] on link "My Dashboard" at bounding box center [86, 119] width 172 height 31
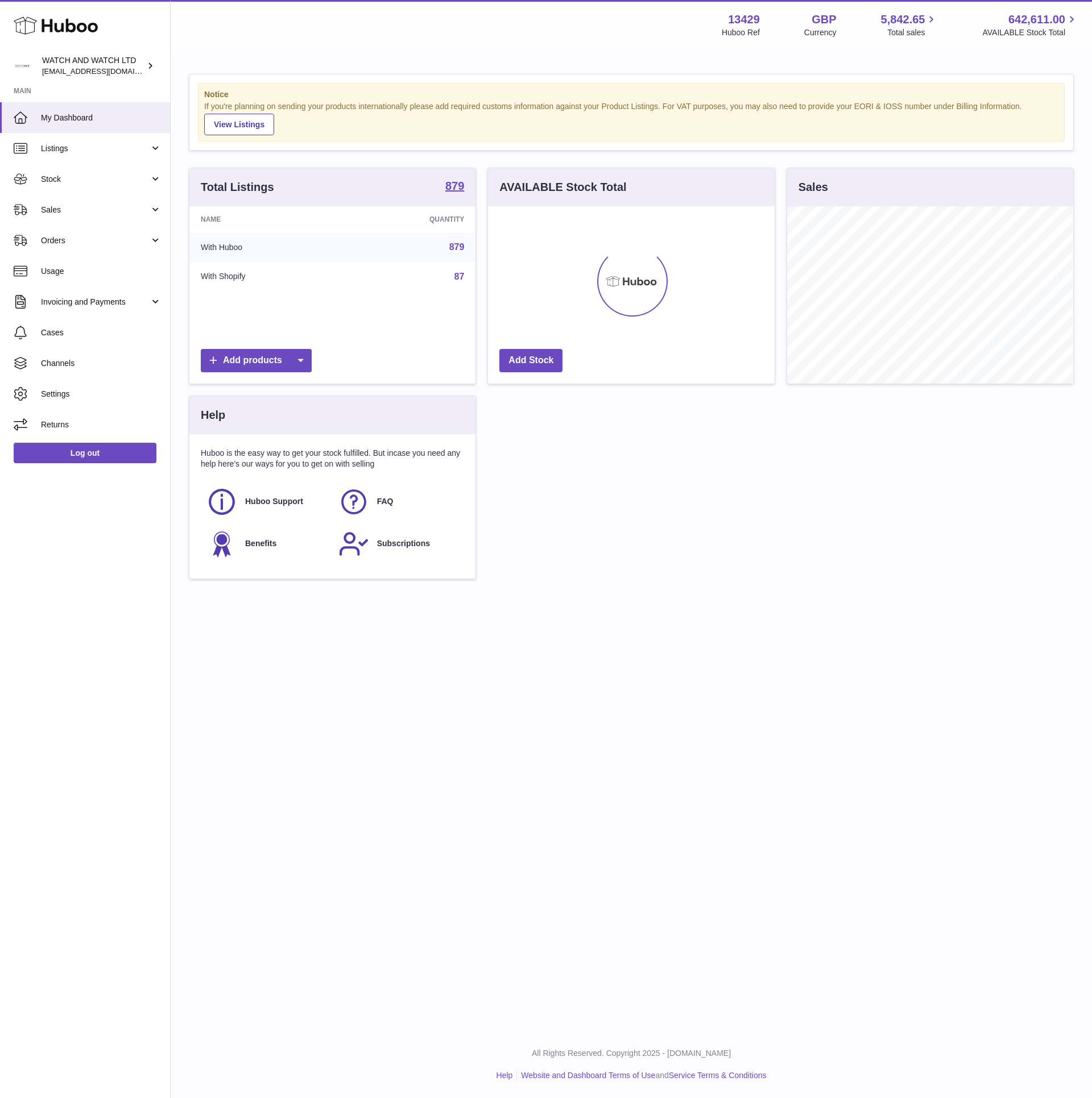
scroll to position [177, 285]
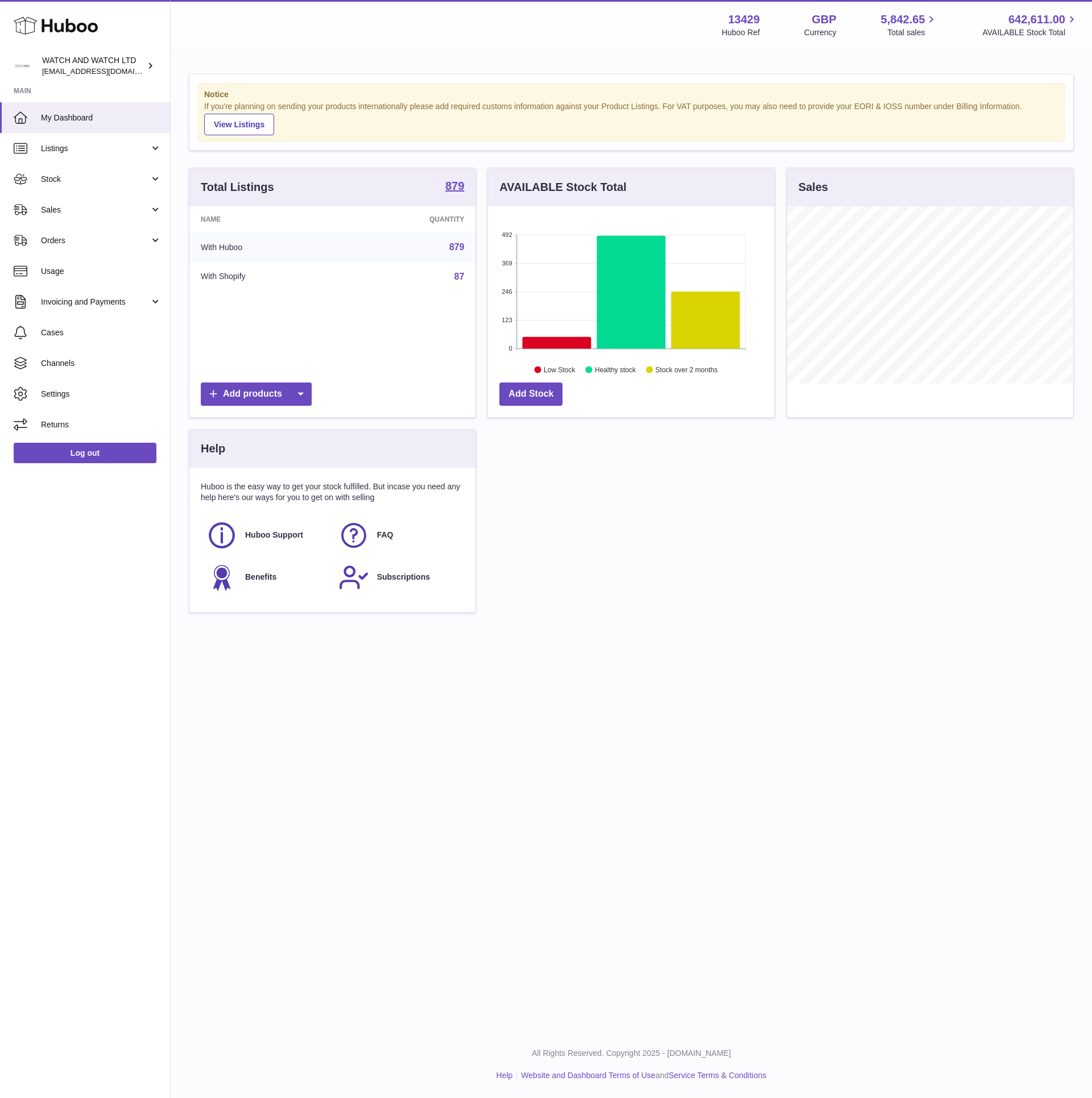
click at [629, 523] on div "Total Listings 879 Name Quantity With Huboo 879 With Shopify 87 Add products AV…" at bounding box center [631, 395] width 897 height 456
